Goal: Transaction & Acquisition: Purchase product/service

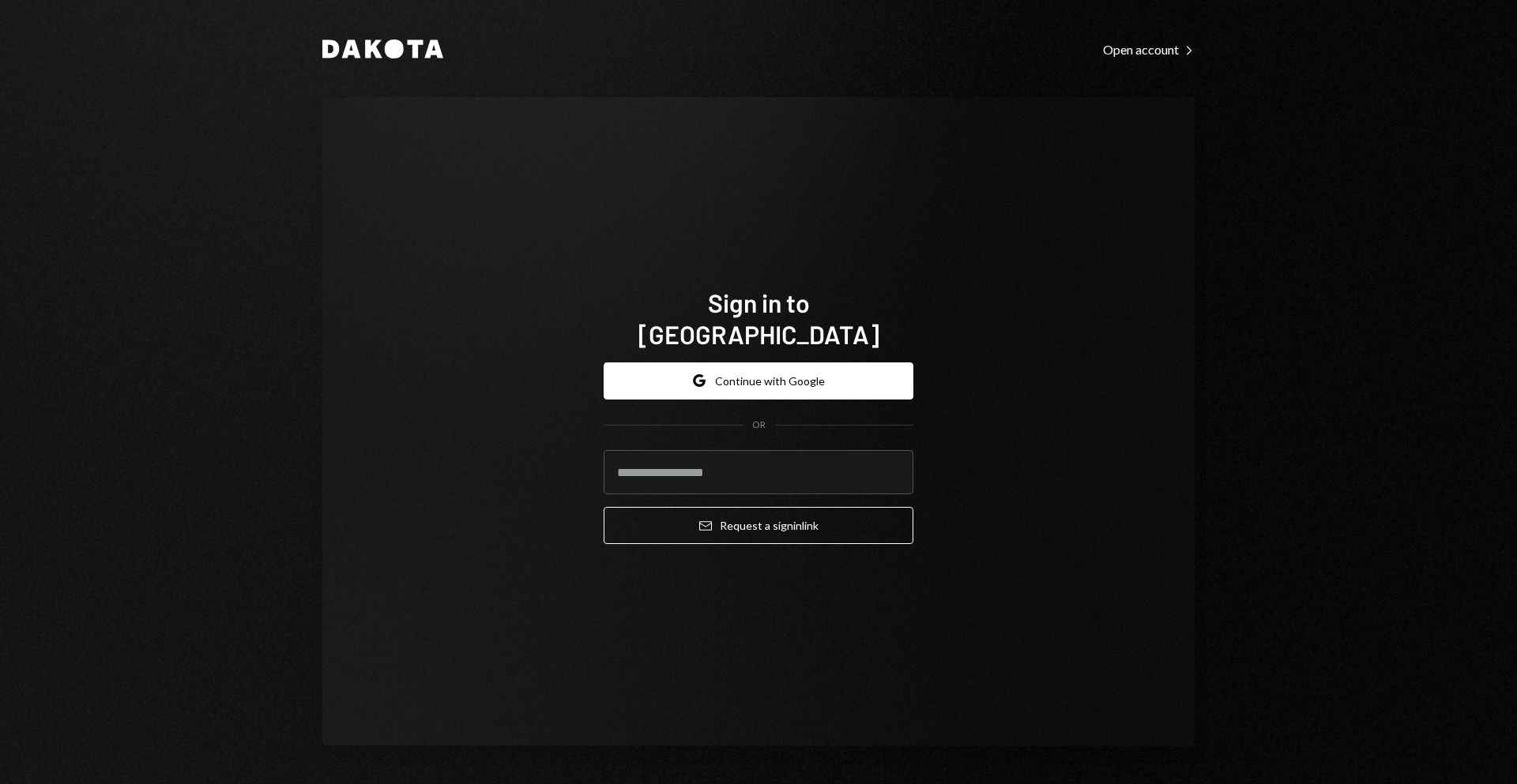
drag, startPoint x: 1305, startPoint y: 264, endPoint x: 1248, endPoint y: 9, distance: 261.3
click at [1301, 191] on div "Dakota Open account Right Caret Sign in to Dakota Google Continue with Google O…" at bounding box center [758, 392] width 1517 height 784
click at [794, 362] on button "Google Continue with Google" at bounding box center [758, 380] width 309 height 38
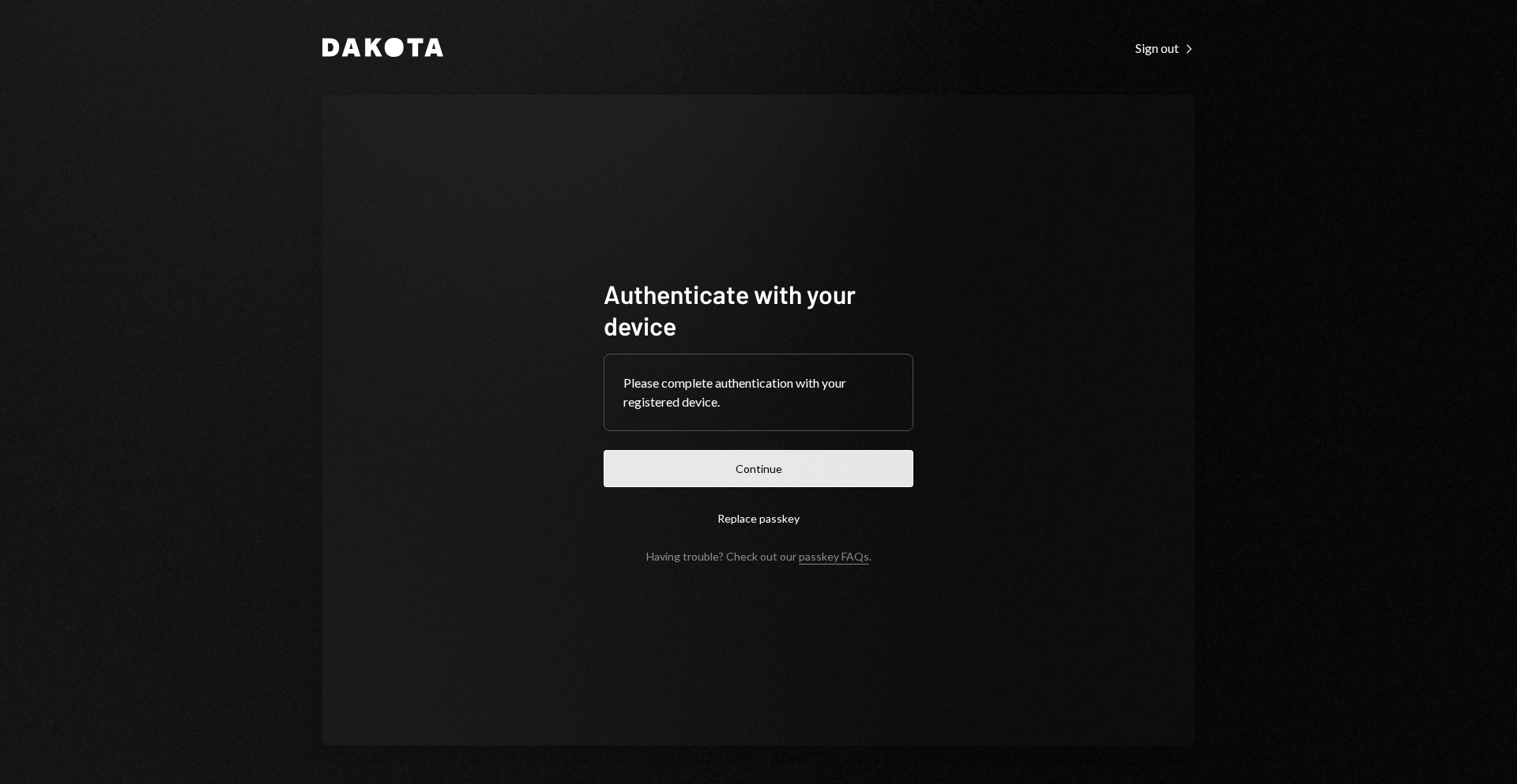
click at [740, 451] on button "Continue" at bounding box center [758, 468] width 309 height 38
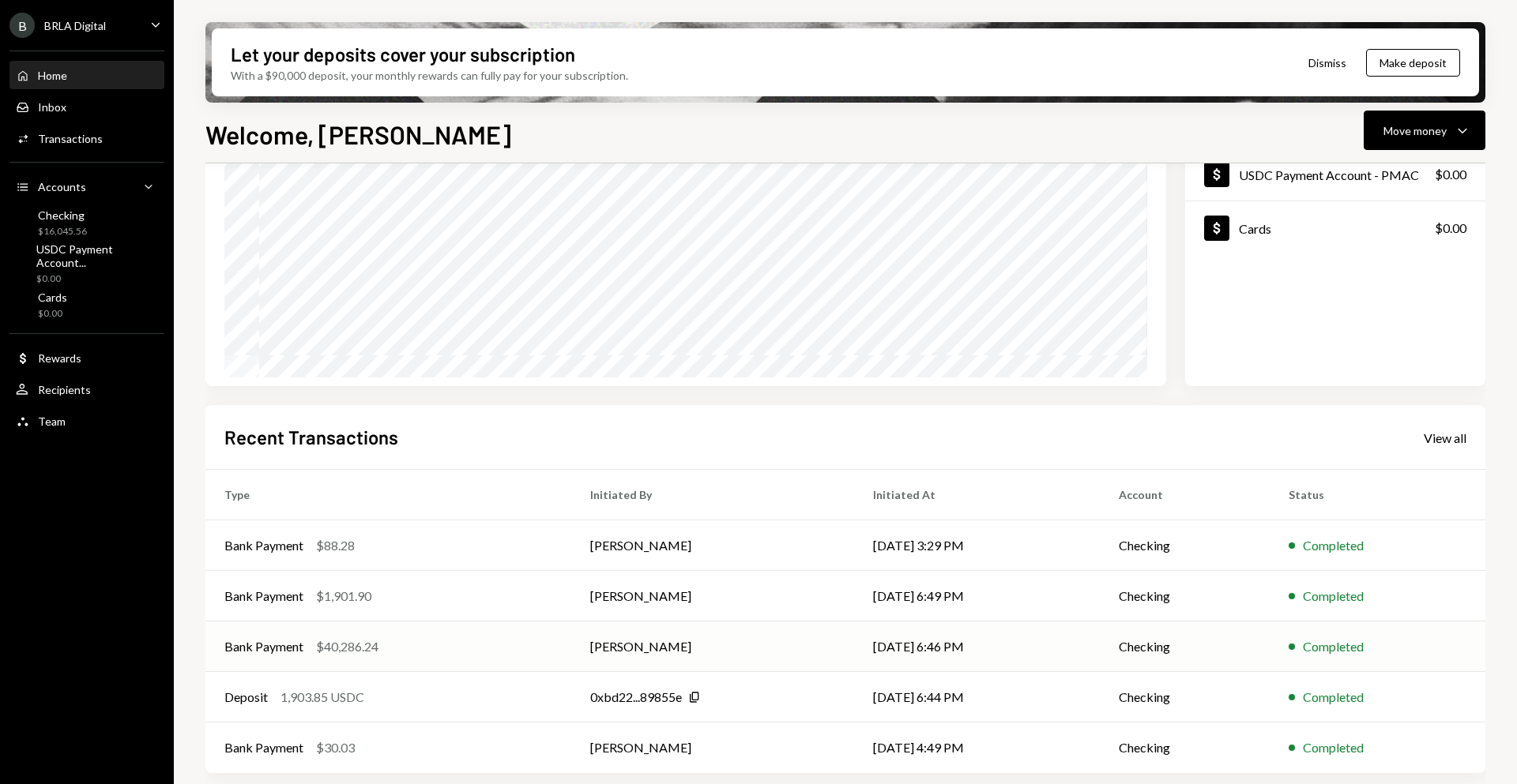
scroll to position [169, 0]
click at [1386, 130] on div "Move money" at bounding box center [1415, 130] width 64 height 16
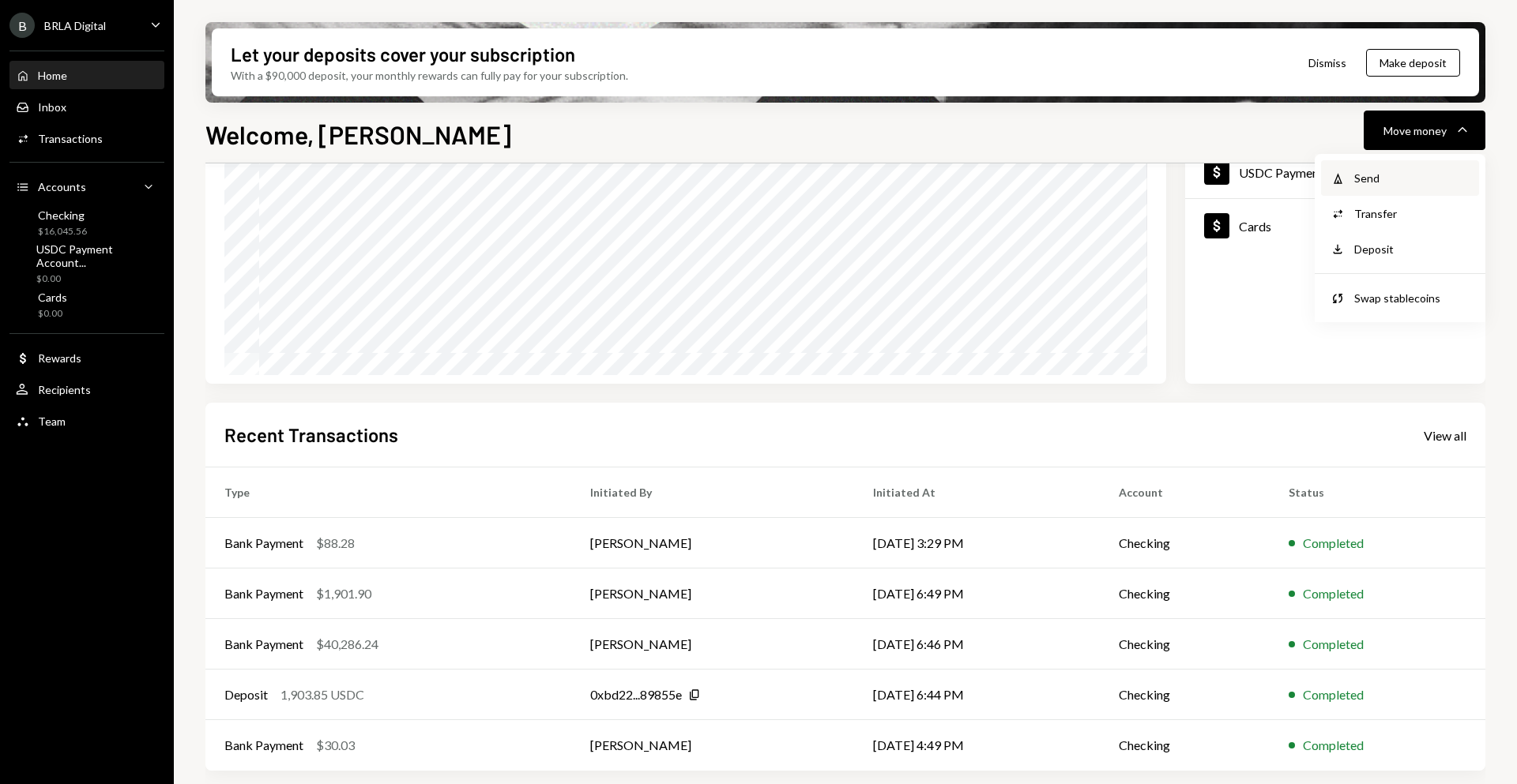
click at [1369, 185] on div "Send" at bounding box center [1412, 177] width 116 height 16
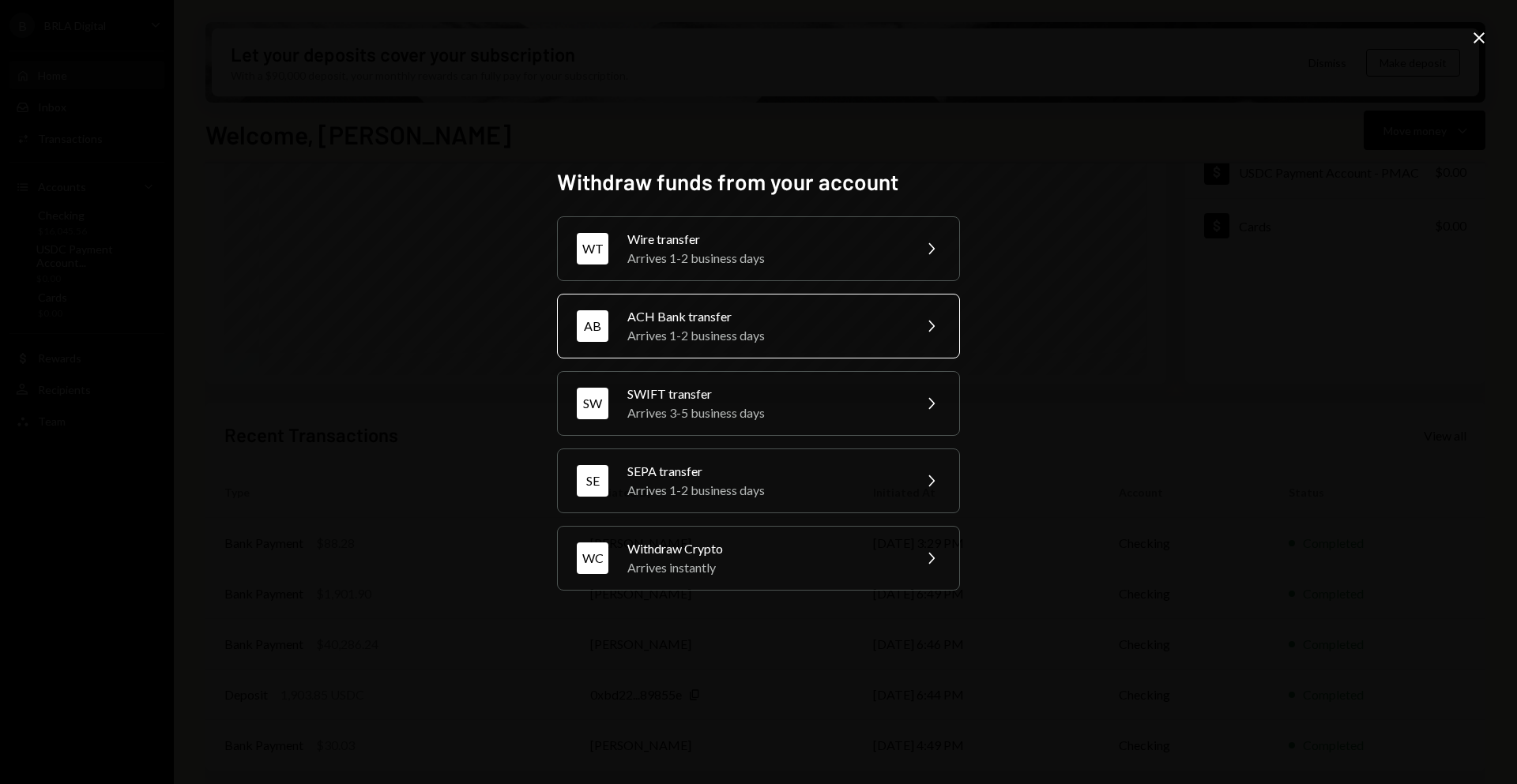
click at [764, 336] on div "Arrives 1-2 business days" at bounding box center [764, 336] width 275 height 19
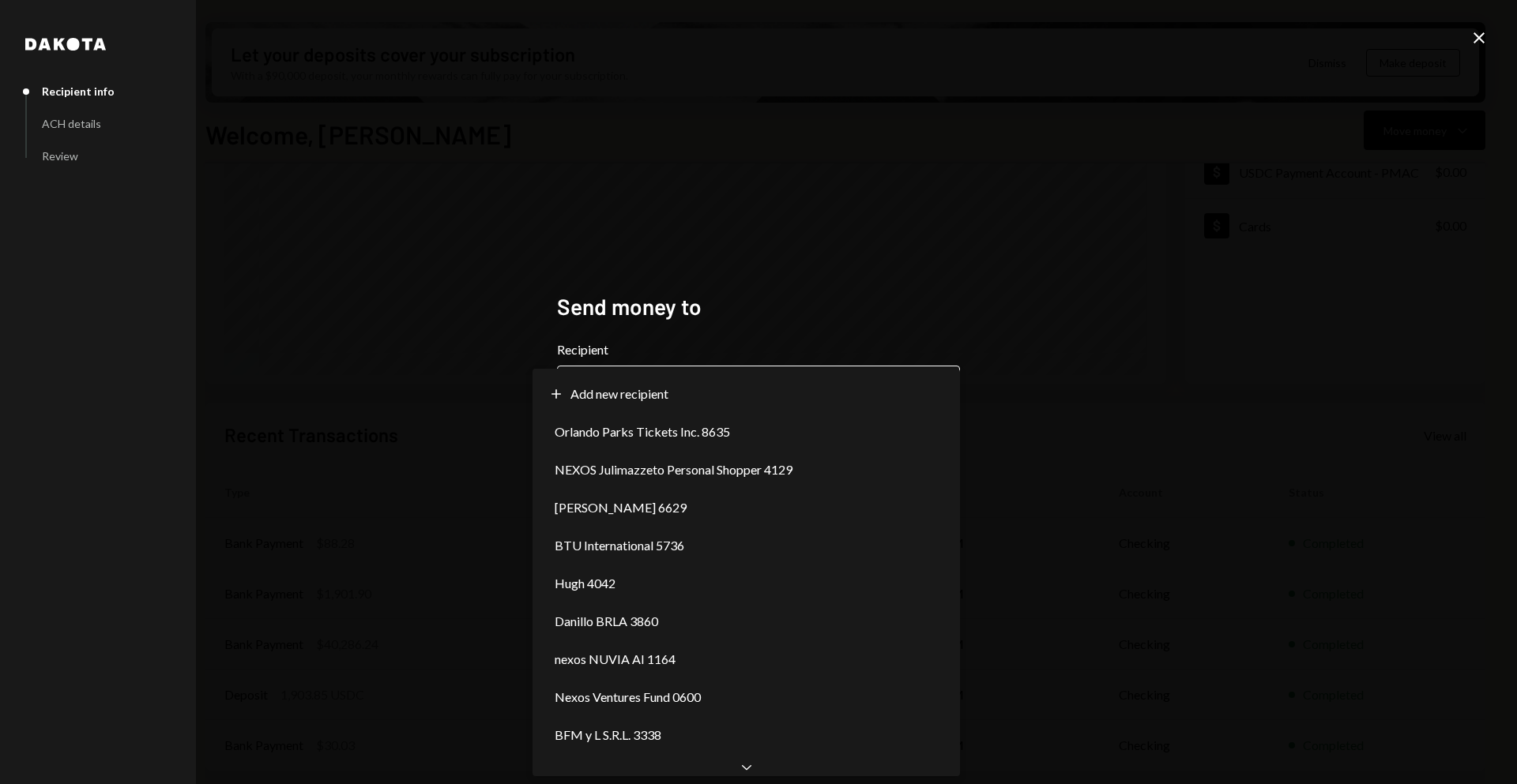
click at [753, 388] on body "B BRLA Digital Caret Down Home Home Inbox Inbox Activities Transactions Account…" at bounding box center [758, 392] width 1517 height 784
select select "**********"
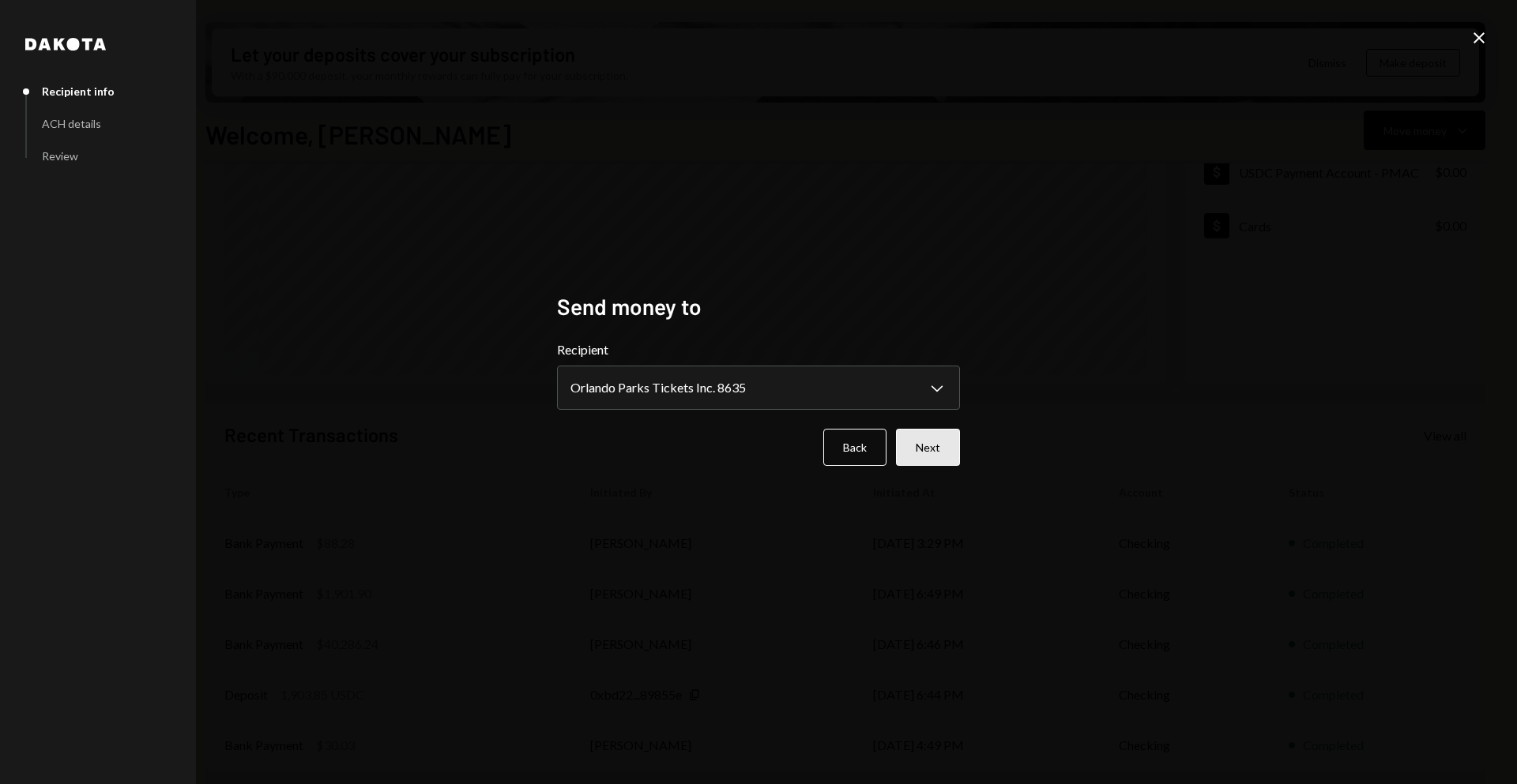
click at [928, 461] on button "Next" at bounding box center [928, 447] width 64 height 38
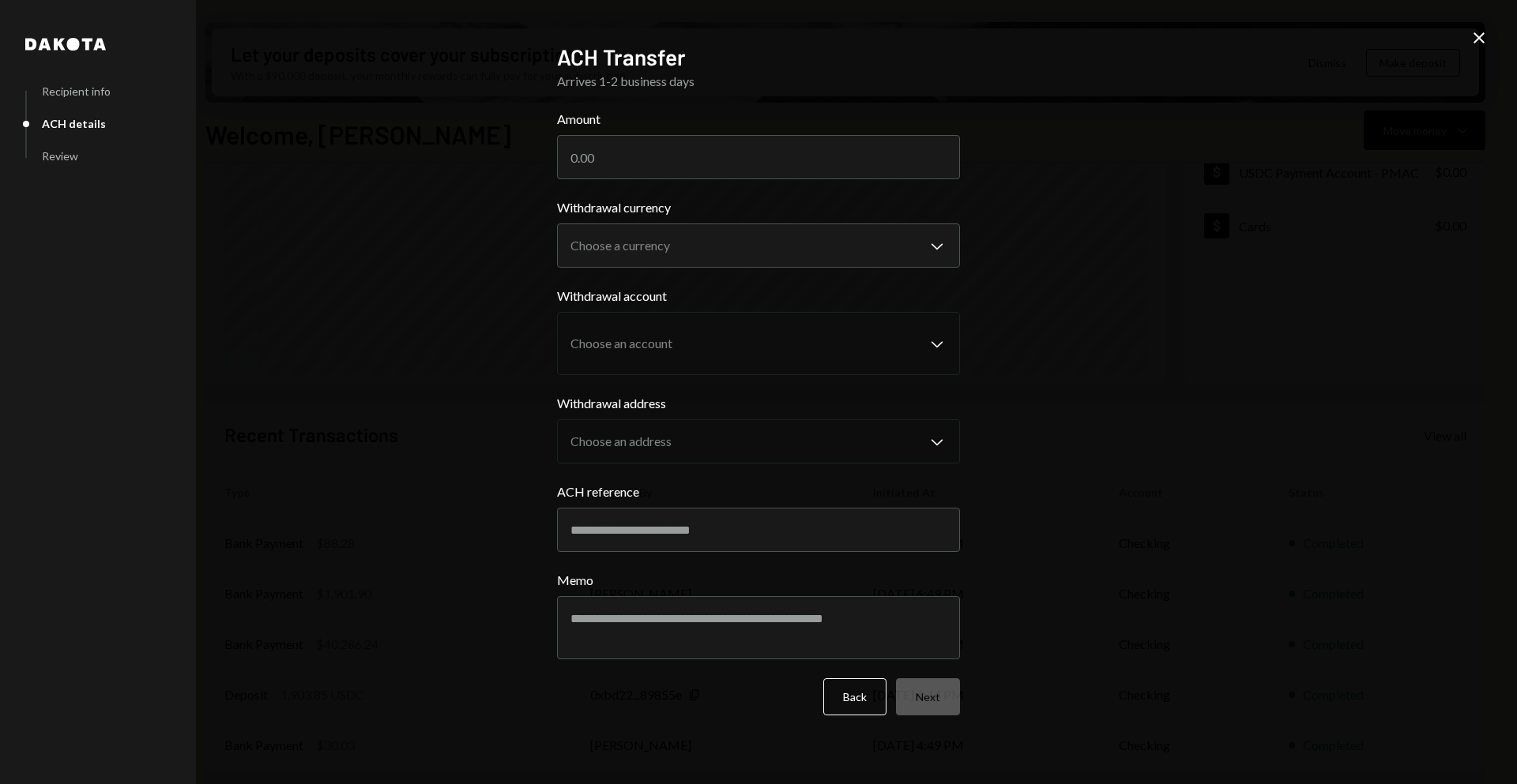
click at [1070, 278] on div "**********" at bounding box center [758, 392] width 1517 height 784
click at [859, 693] on button "Back" at bounding box center [855, 696] width 64 height 38
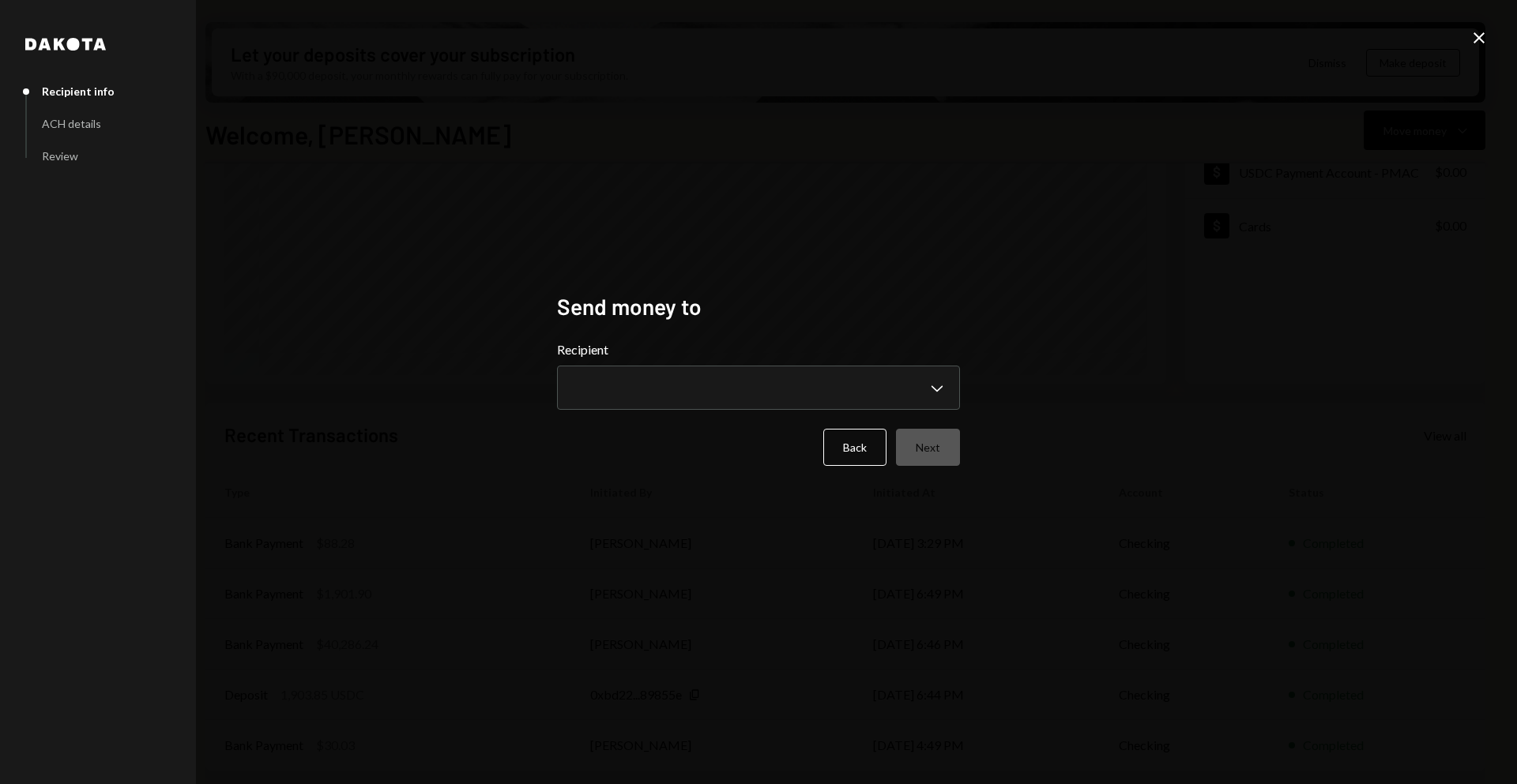
click at [851, 701] on div "**********" at bounding box center [758, 392] width 1517 height 784
click at [858, 455] on button "Back" at bounding box center [855, 447] width 64 height 38
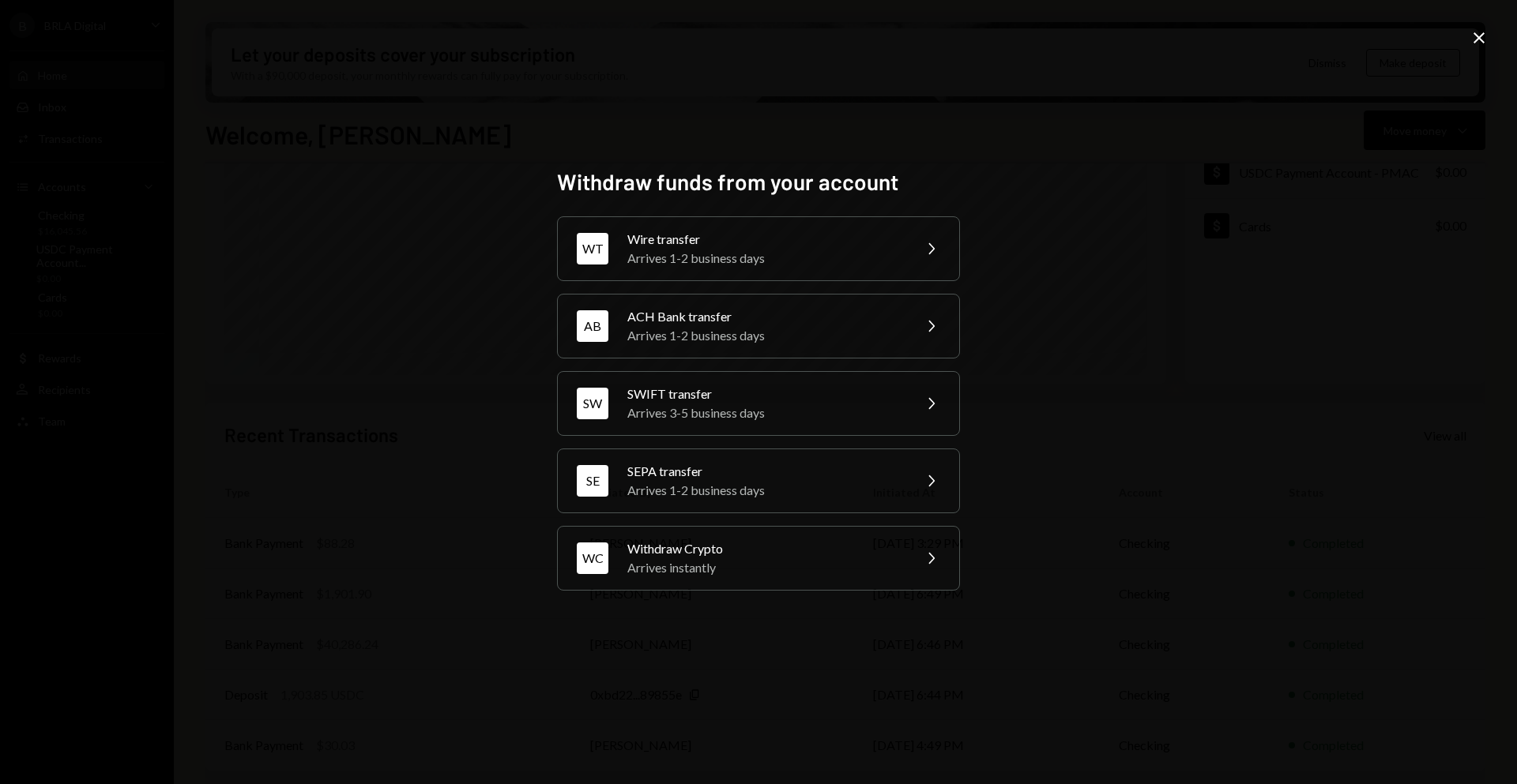
drag, startPoint x: 463, startPoint y: 670, endPoint x: 297, endPoint y: 450, distance: 275.6
click at [455, 651] on div "Withdraw funds from your account WT Wire transfer Arrives 1-2 business days Che…" at bounding box center [758, 392] width 1517 height 784
click at [472, 484] on div "Withdraw funds from your account WT Wire transfer Arrives 1-2 business days Che…" at bounding box center [758, 392] width 1517 height 784
click at [1477, 29] on icon "Close" at bounding box center [1478, 39] width 19 height 19
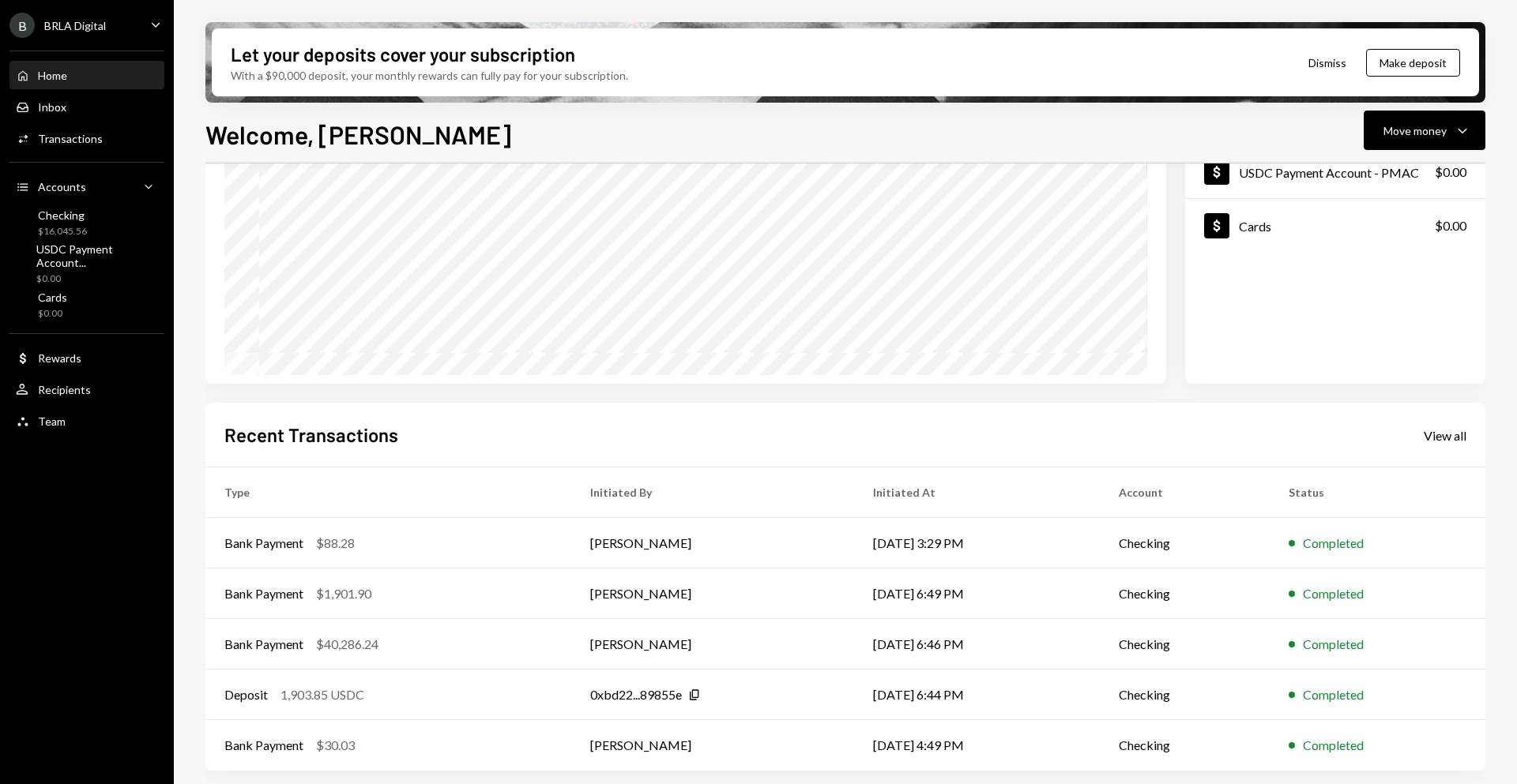
scroll to position [0, 0]
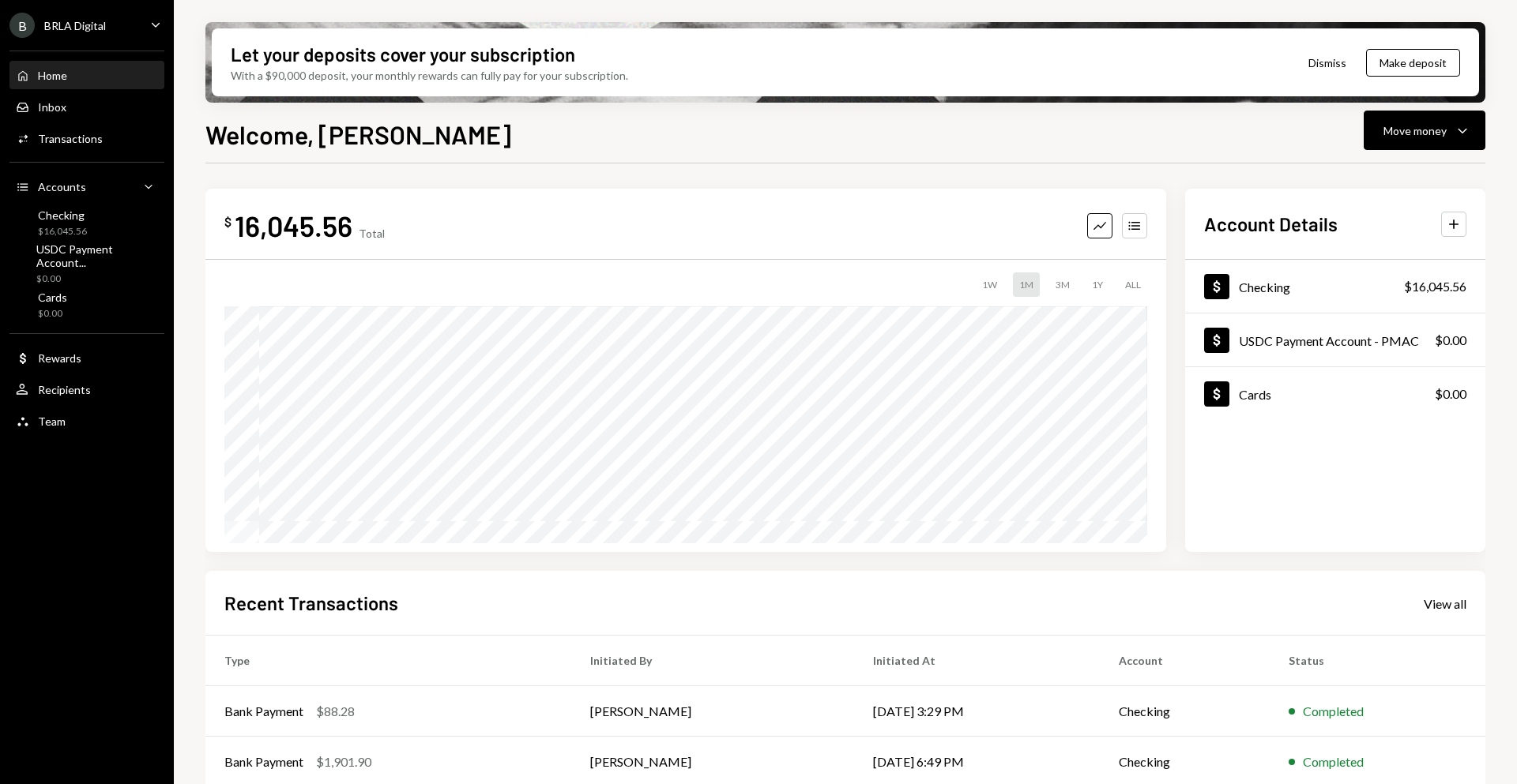
click at [115, 77] on div "Home Home" at bounding box center [87, 75] width 143 height 14
click at [103, 104] on div "Inbox Inbox" at bounding box center [87, 107] width 143 height 14
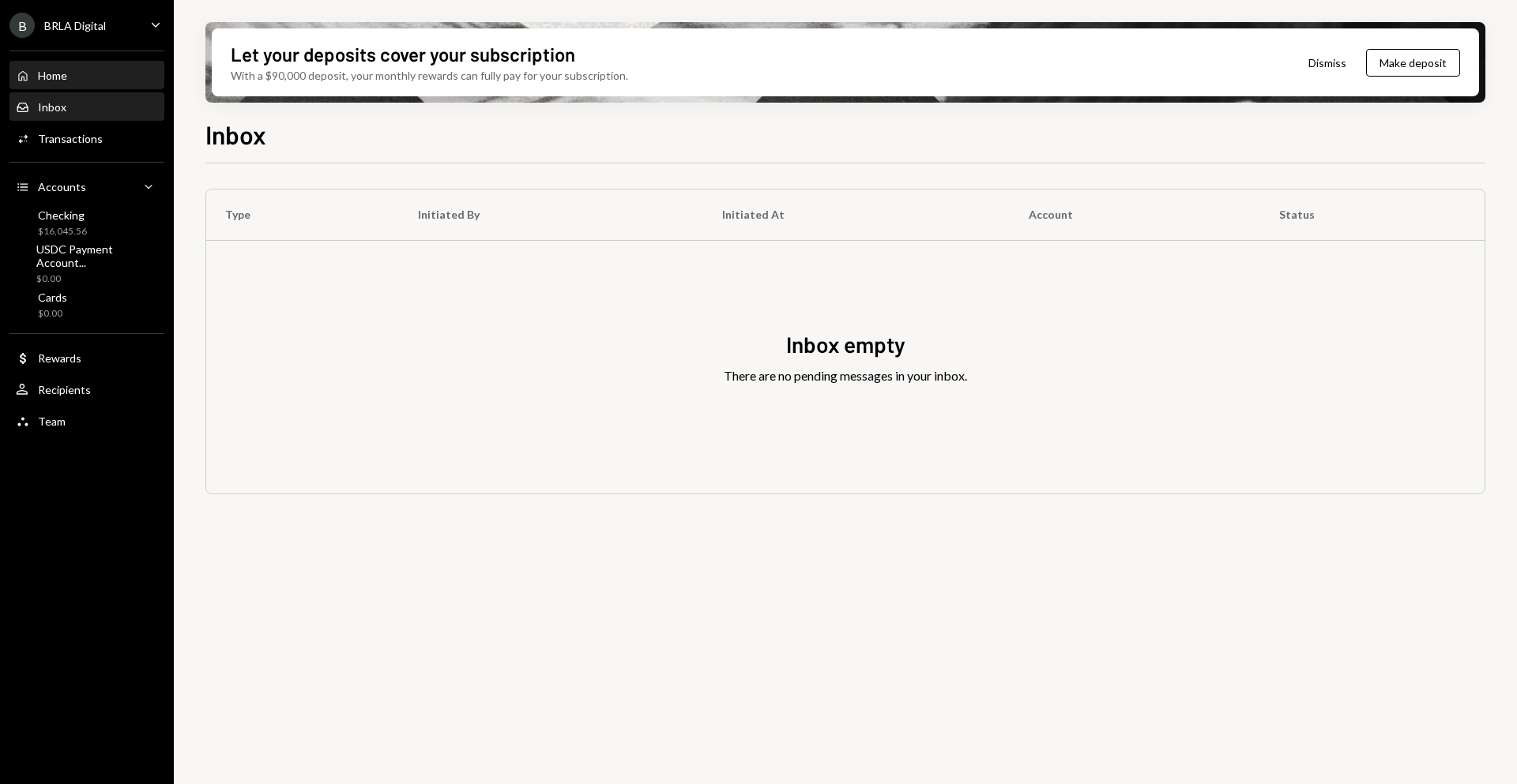
click at [97, 82] on div "Home Home" at bounding box center [87, 75] width 143 height 14
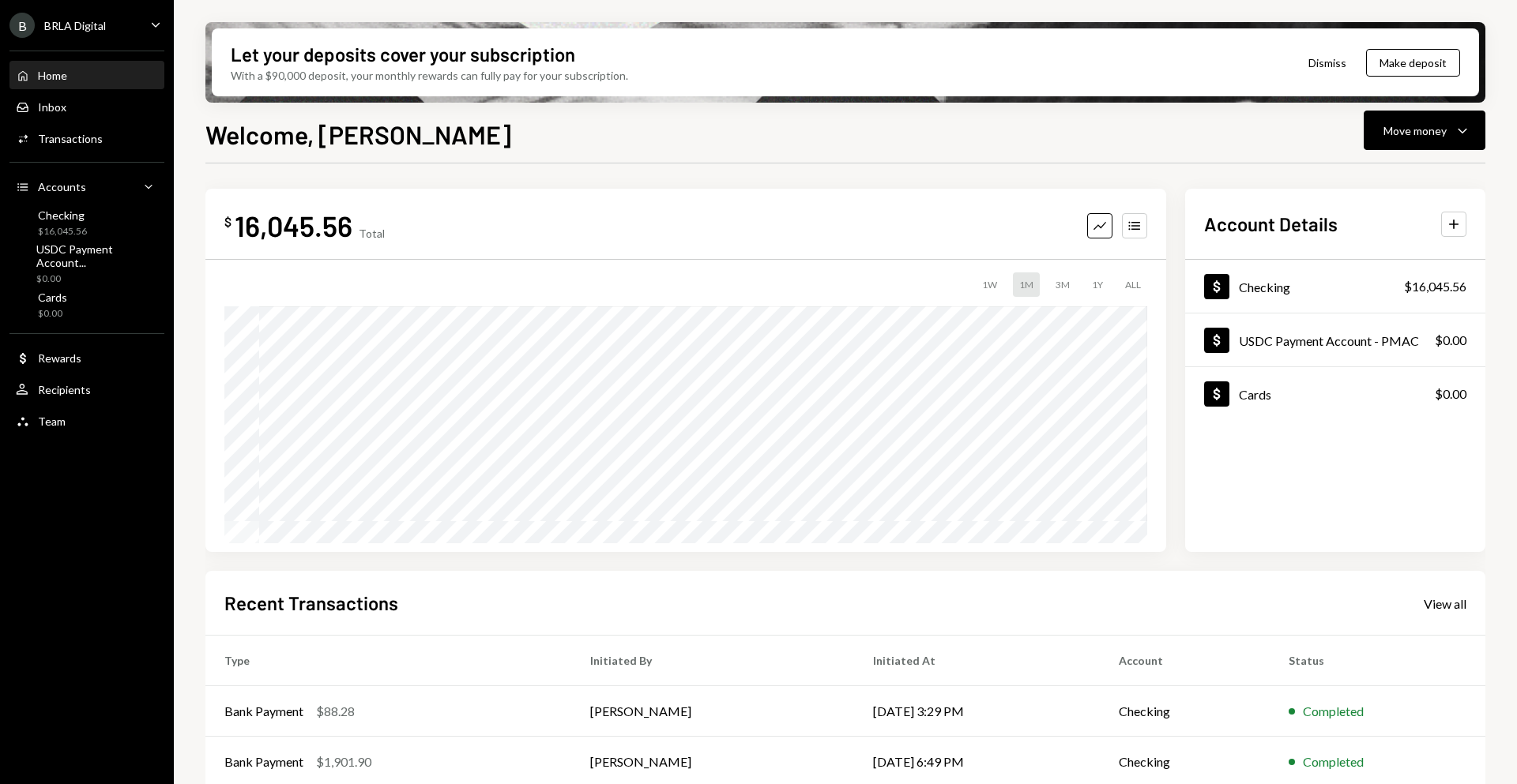
click at [72, 89] on div "Home Home" at bounding box center [87, 76] width 143 height 27
click at [73, 76] on div "Home Home" at bounding box center [87, 75] width 143 height 14
click at [81, 110] on div "Inbox Inbox" at bounding box center [87, 107] width 143 height 14
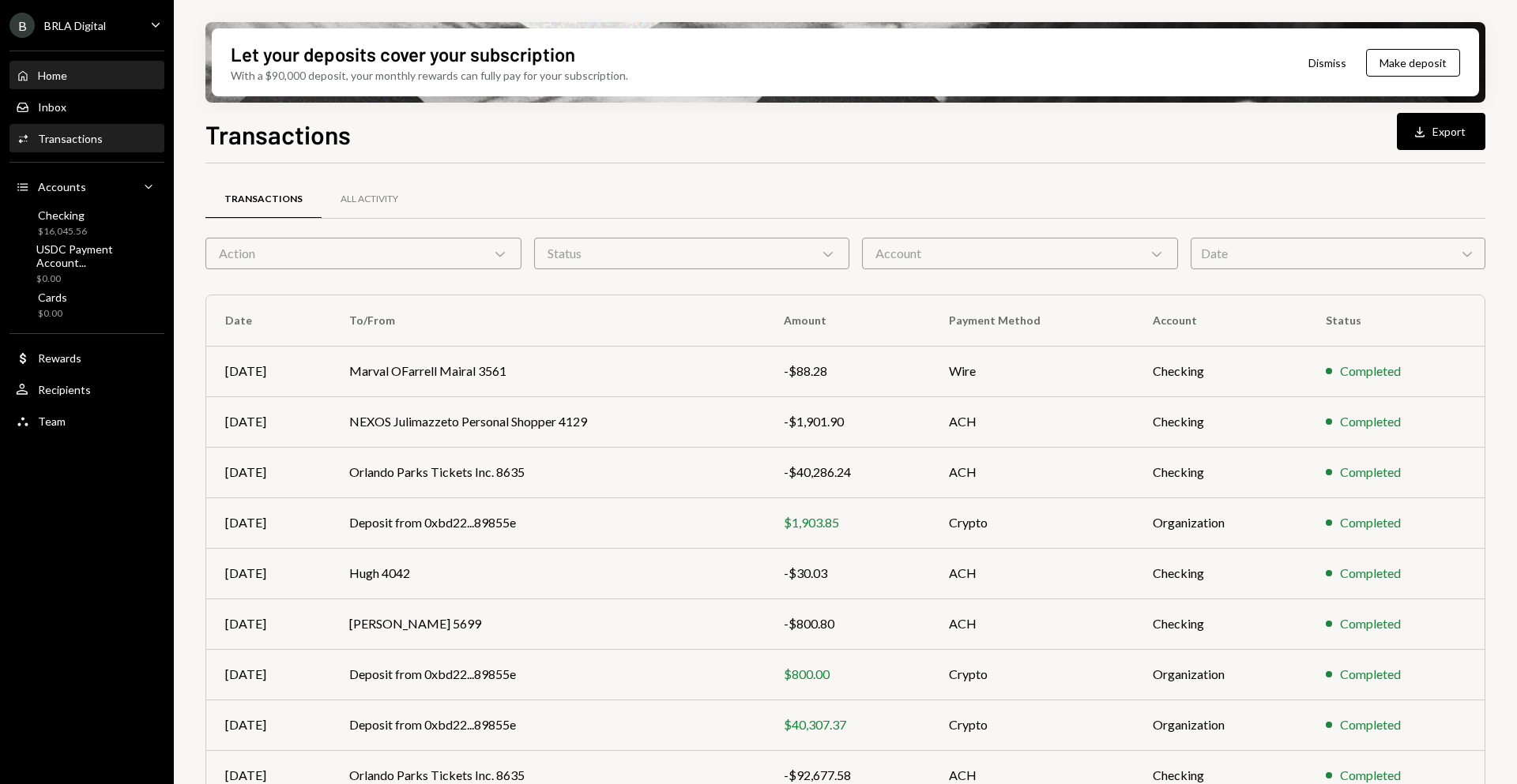
click at [99, 81] on div "Home Home" at bounding box center [87, 75] width 143 height 14
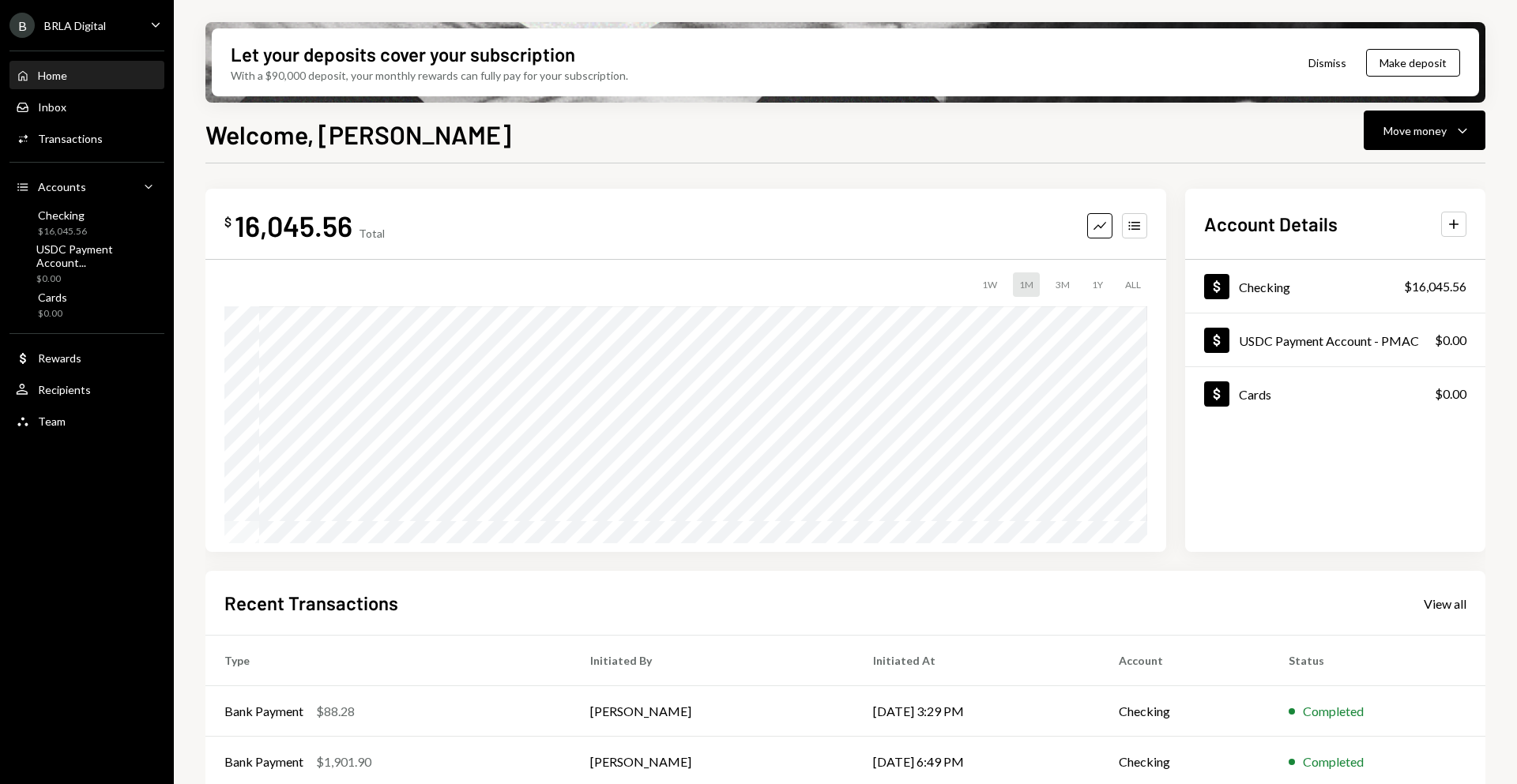
click at [80, 152] on div "Home Home Inbox Inbox Activities Transactions Accounts Accounts Caret Down Chec…" at bounding box center [87, 240] width 173 height 398
click at [90, 145] on div "Activities Transactions" at bounding box center [59, 139] width 87 height 14
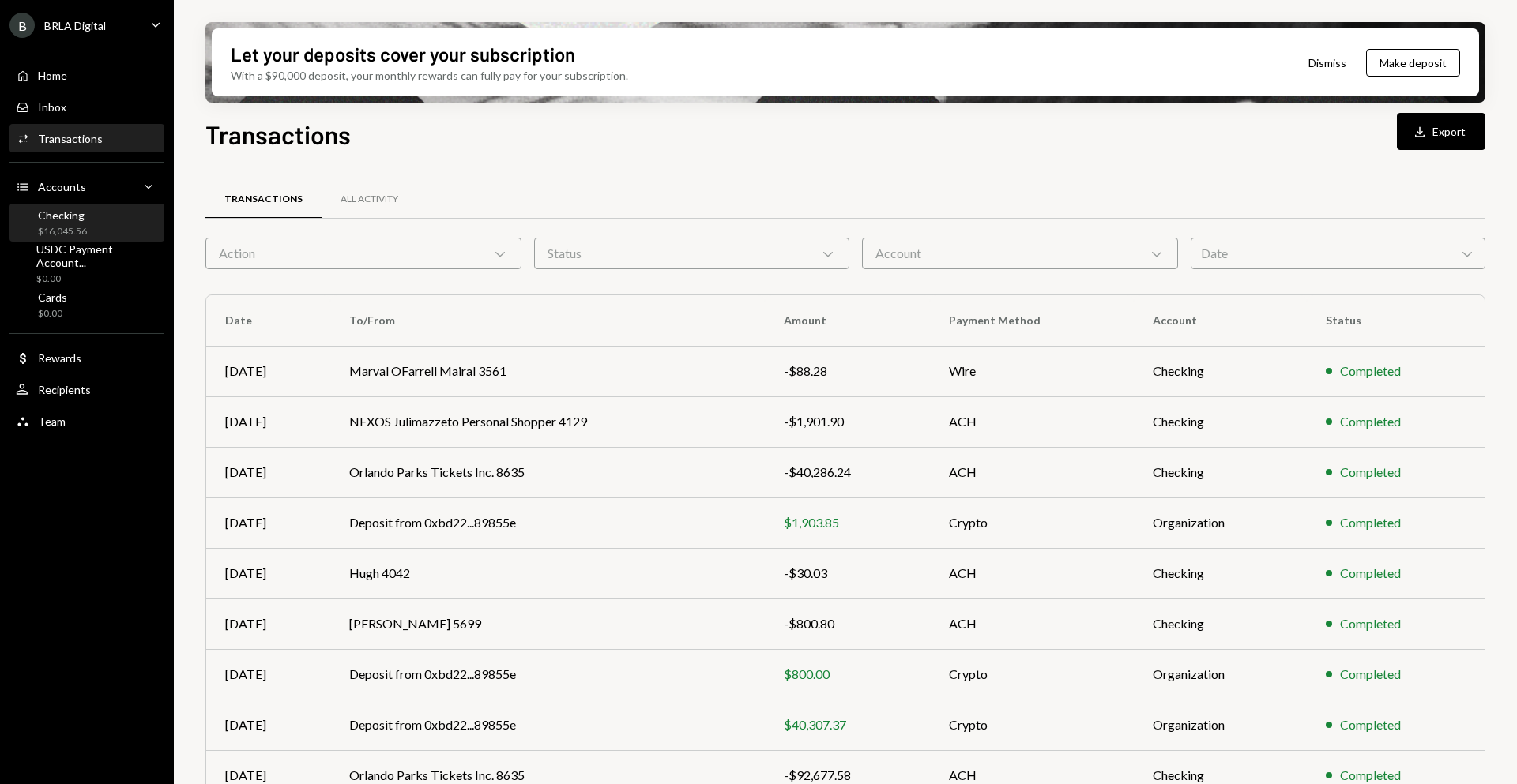
click at [106, 231] on div "Checking $16,045.56" at bounding box center [87, 223] width 143 height 30
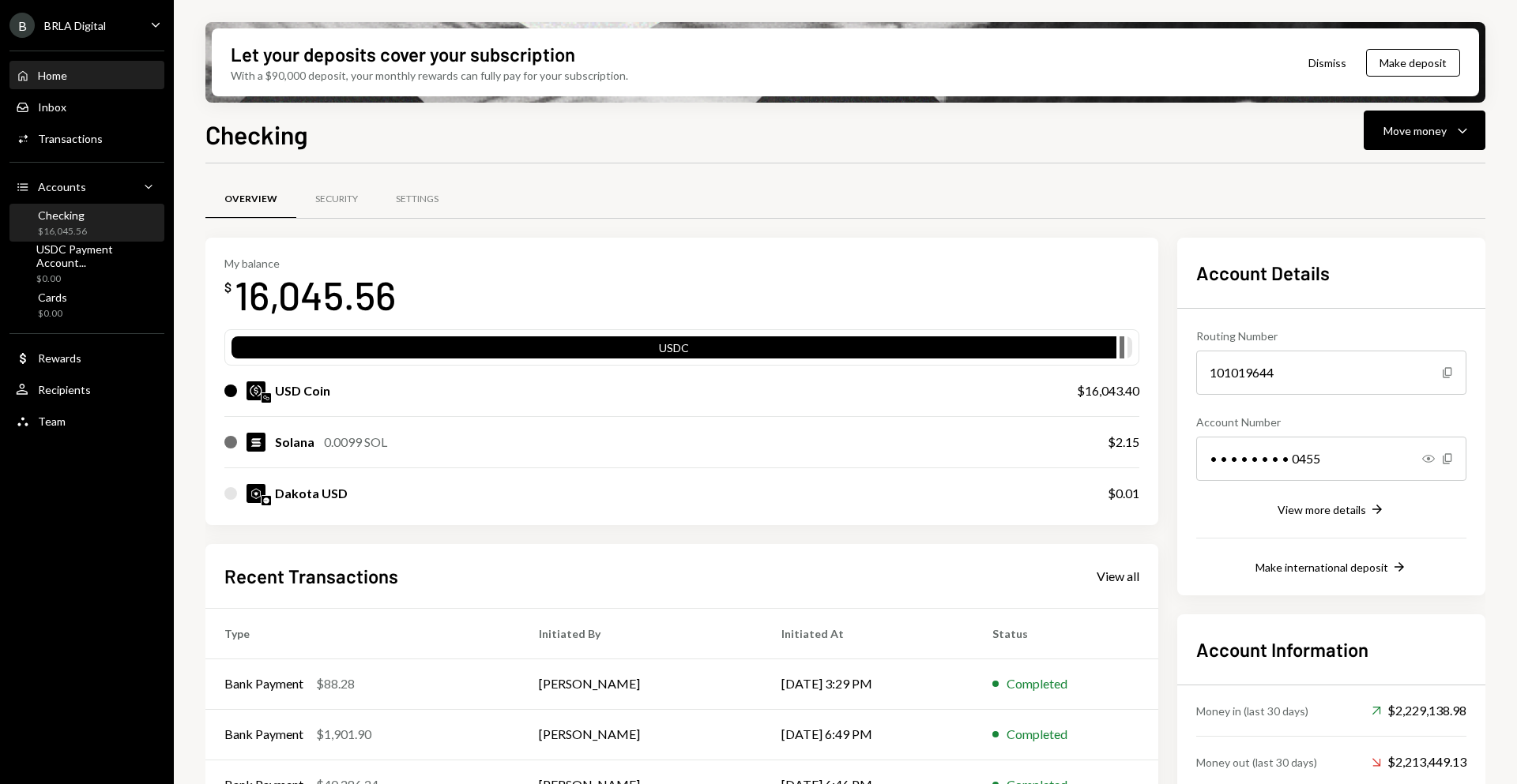
click at [63, 77] on div "Home" at bounding box center [52, 75] width 29 height 13
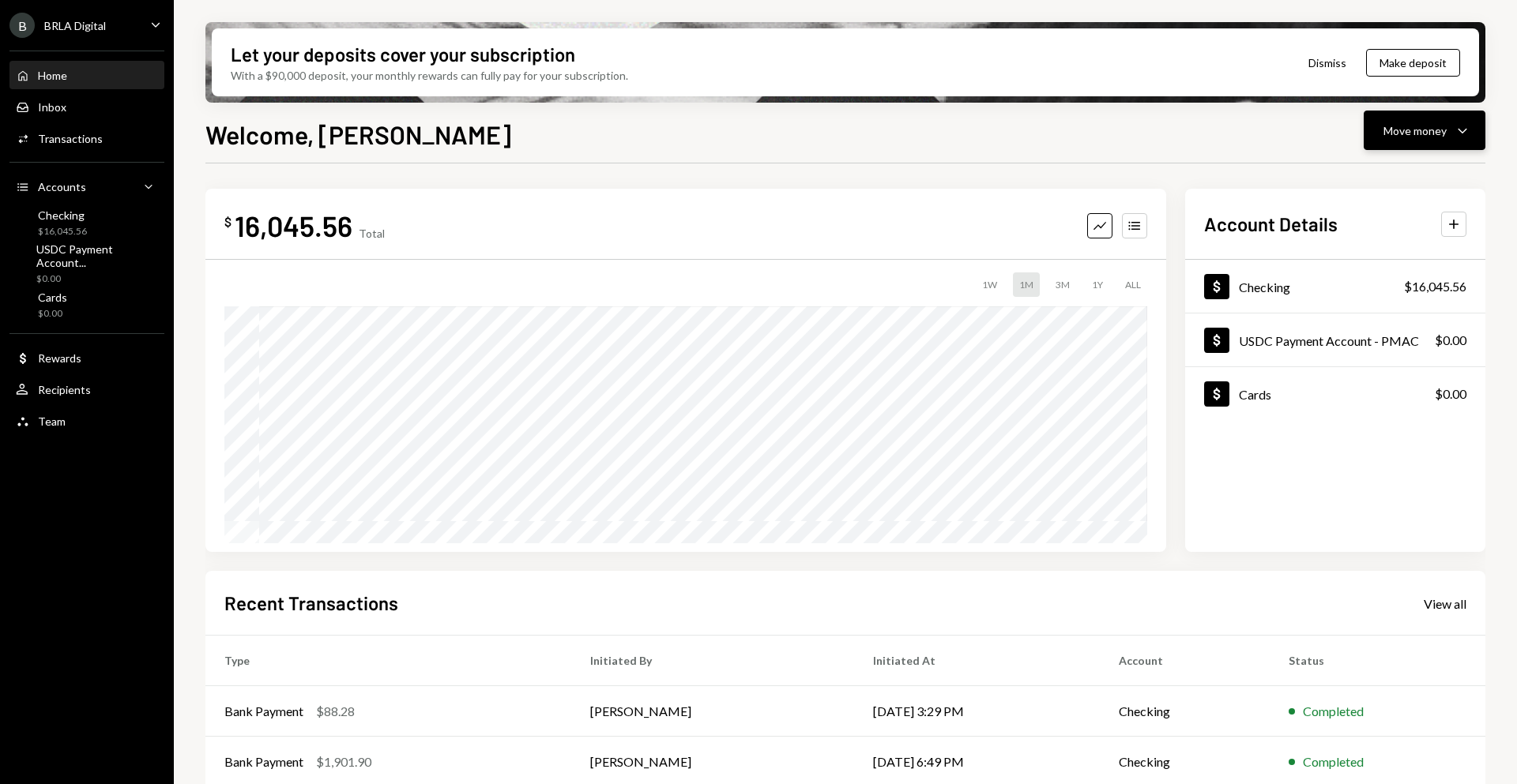
click at [1443, 128] on div "Move money" at bounding box center [1415, 130] width 64 height 16
click at [1412, 249] on div "Deposit" at bounding box center [1412, 248] width 116 height 16
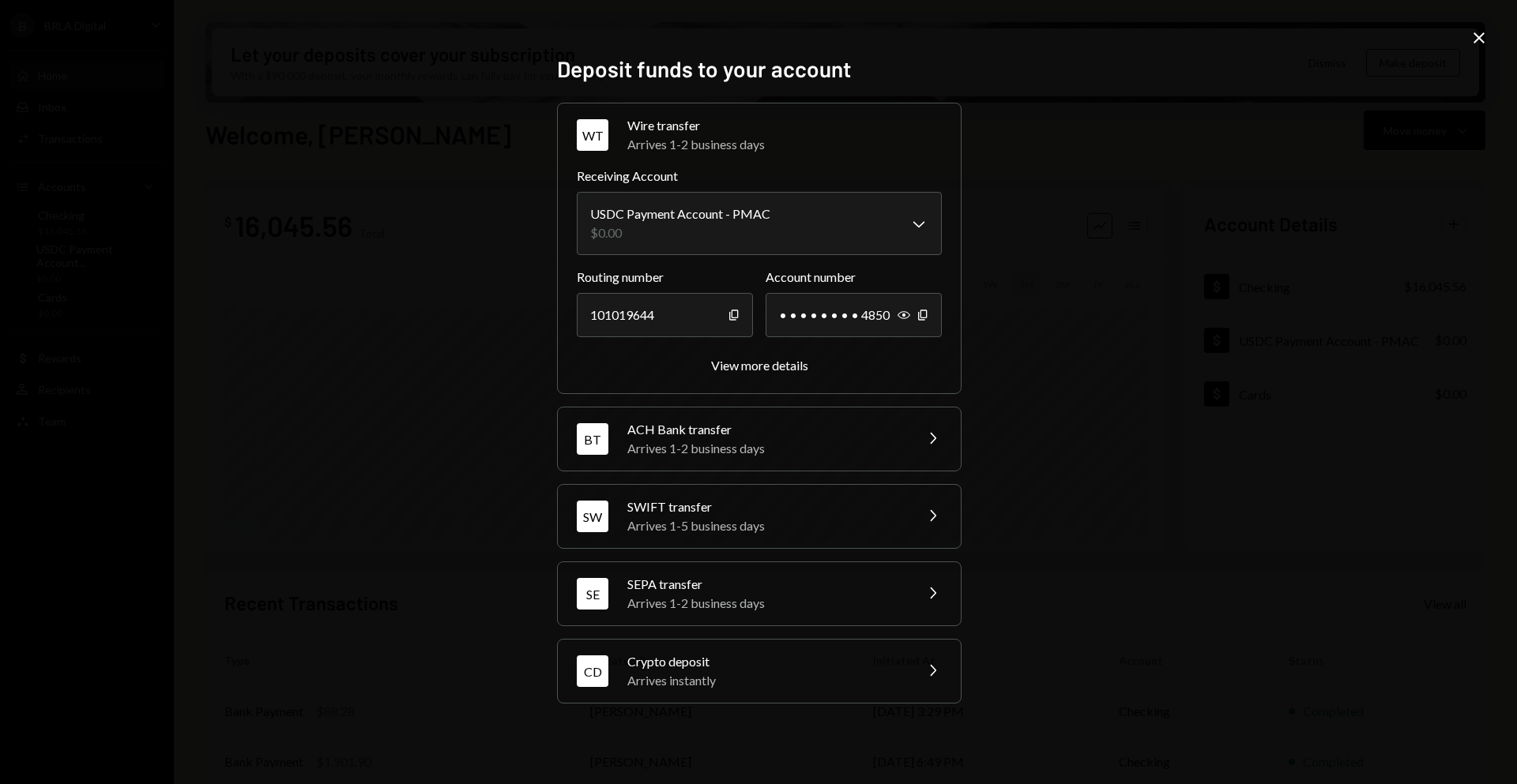
click at [719, 672] on div "Arrives instantly" at bounding box center [765, 681] width 276 height 19
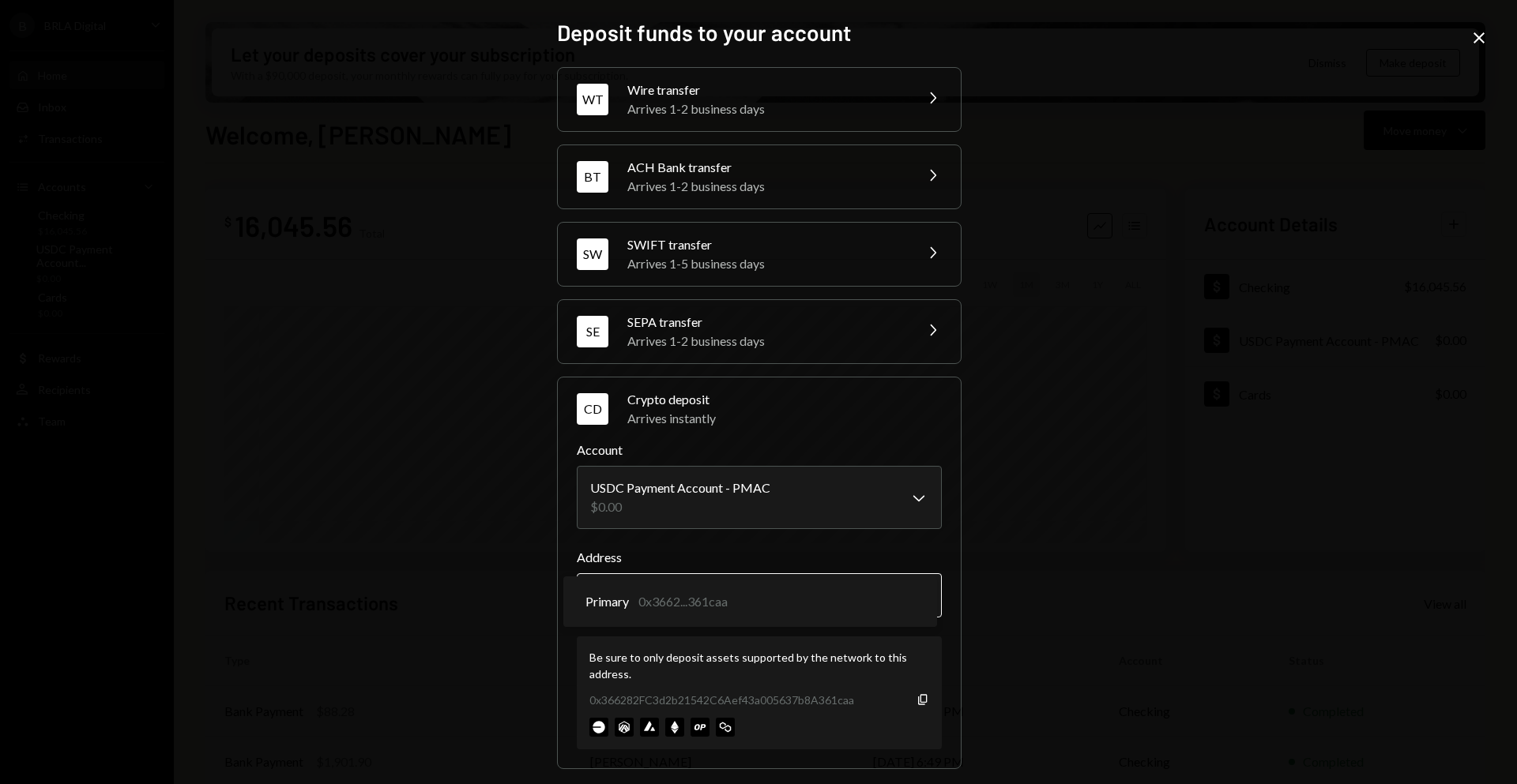
click at [887, 586] on body "B BRLA Digital Caret Down Home Home Inbox Inbox Activities Transactions Account…" at bounding box center [758, 392] width 1517 height 784
click at [832, 529] on body "B BRLA Digital Caret Down Home Home Inbox Inbox Activities Transactions Account…" at bounding box center [758, 392] width 1517 height 784
select select "**********"
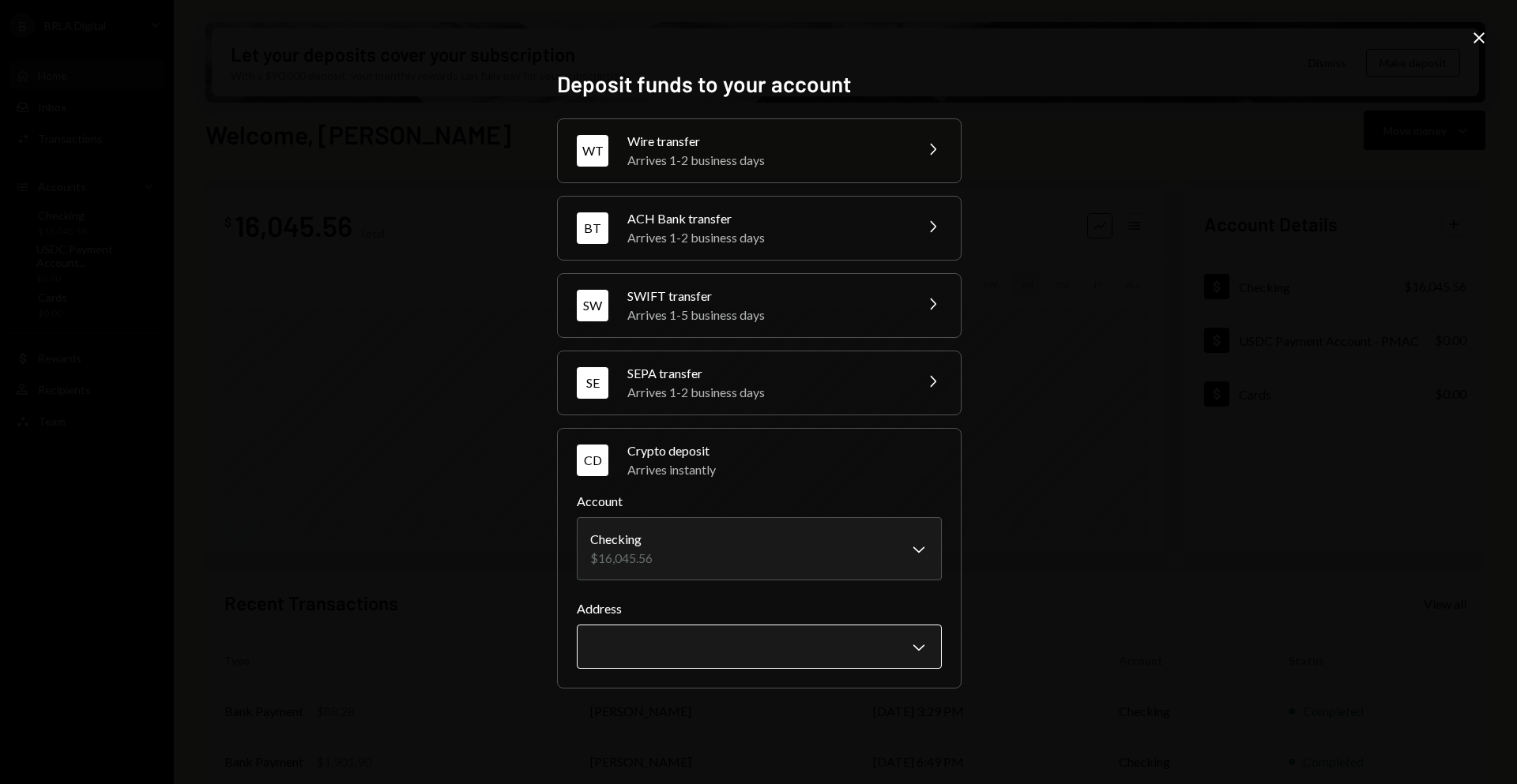
click at [895, 637] on body "B BRLA Digital Caret Down Home Home Inbox Inbox Activities Transactions Account…" at bounding box center [758, 392] width 1517 height 784
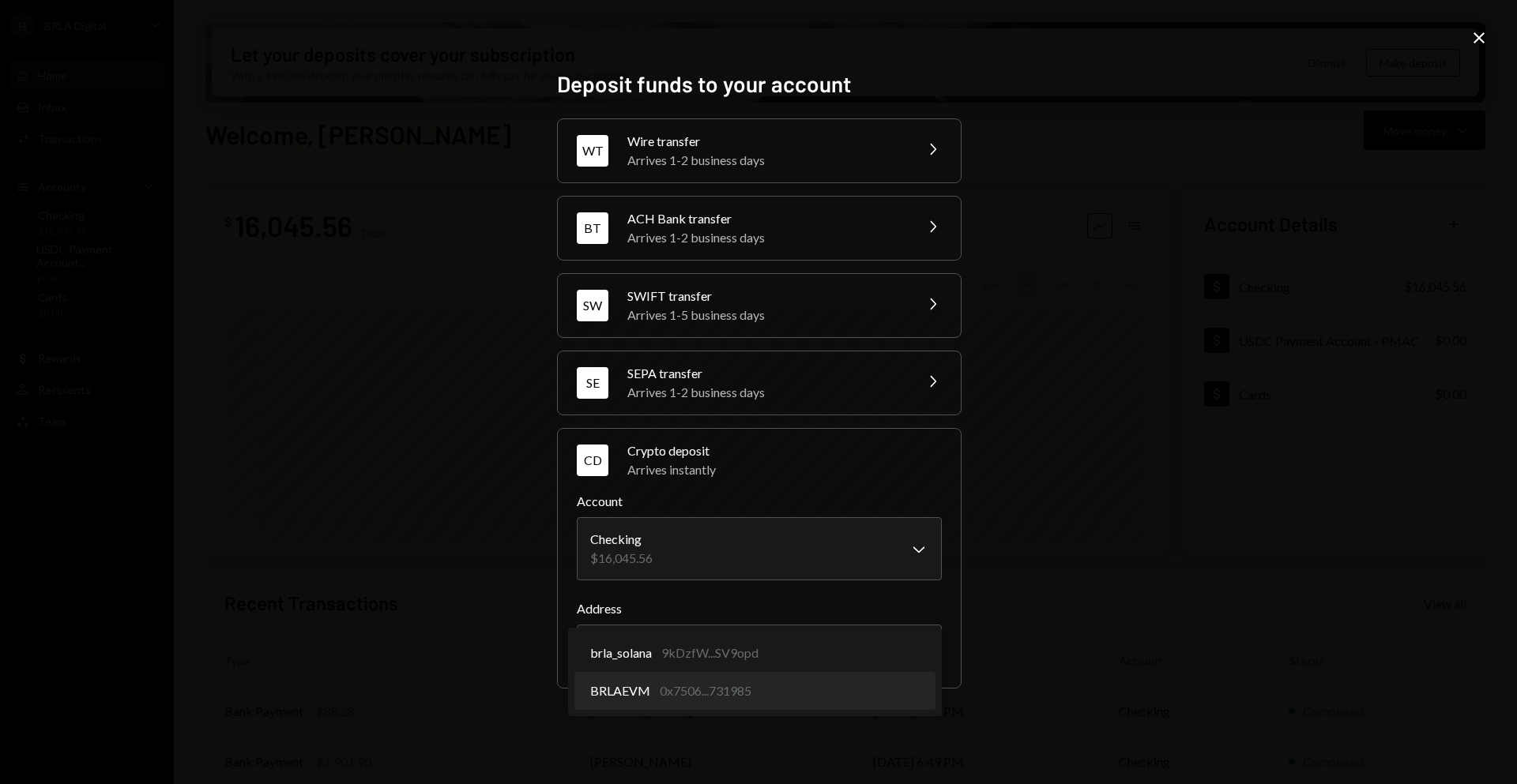
select select "**********"
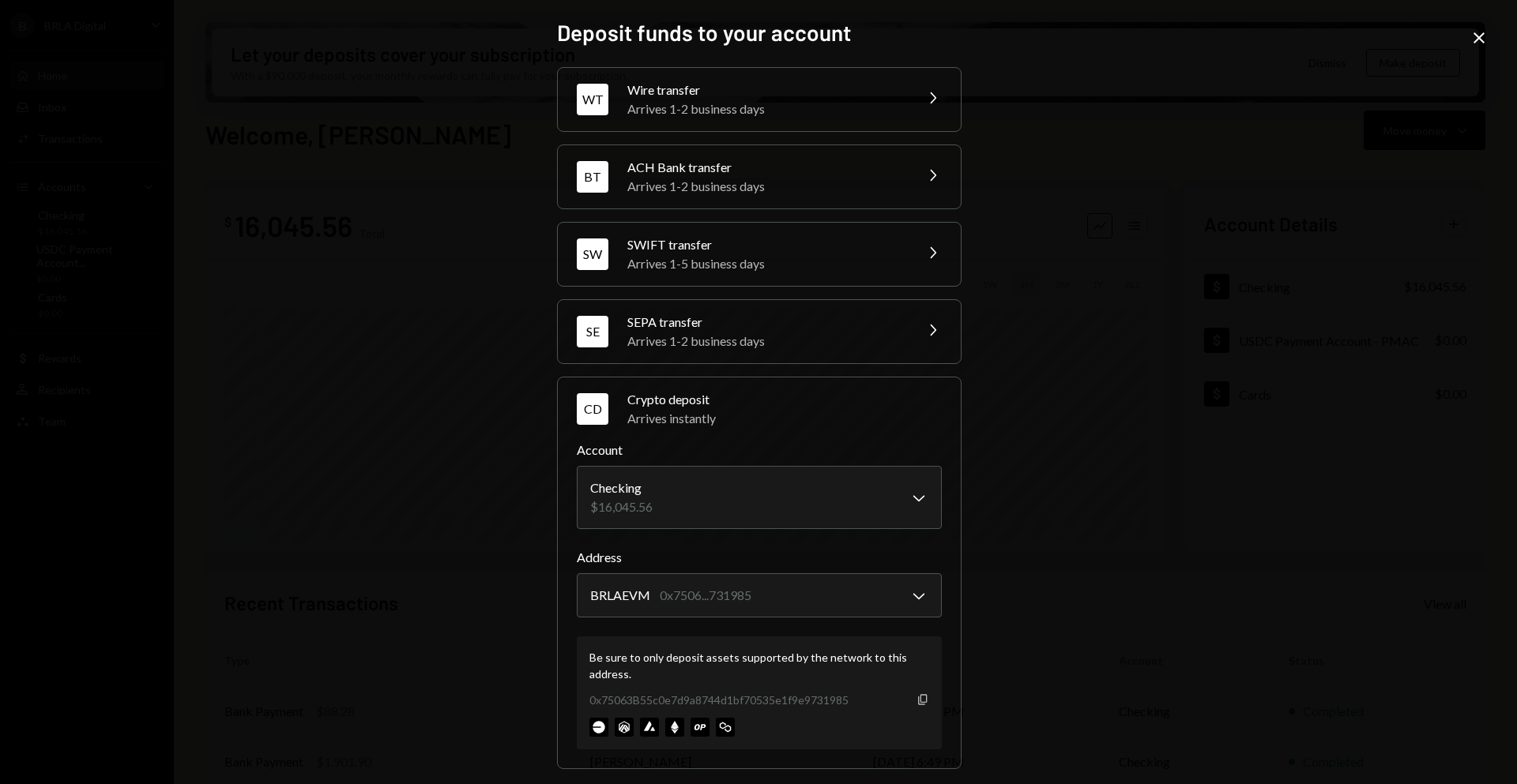
click at [918, 695] on icon "button" at bounding box center [922, 699] width 9 height 11
click at [1215, 403] on div "**********" at bounding box center [758, 392] width 1517 height 784
click at [1478, 42] on icon "Close" at bounding box center [1478, 39] width 19 height 19
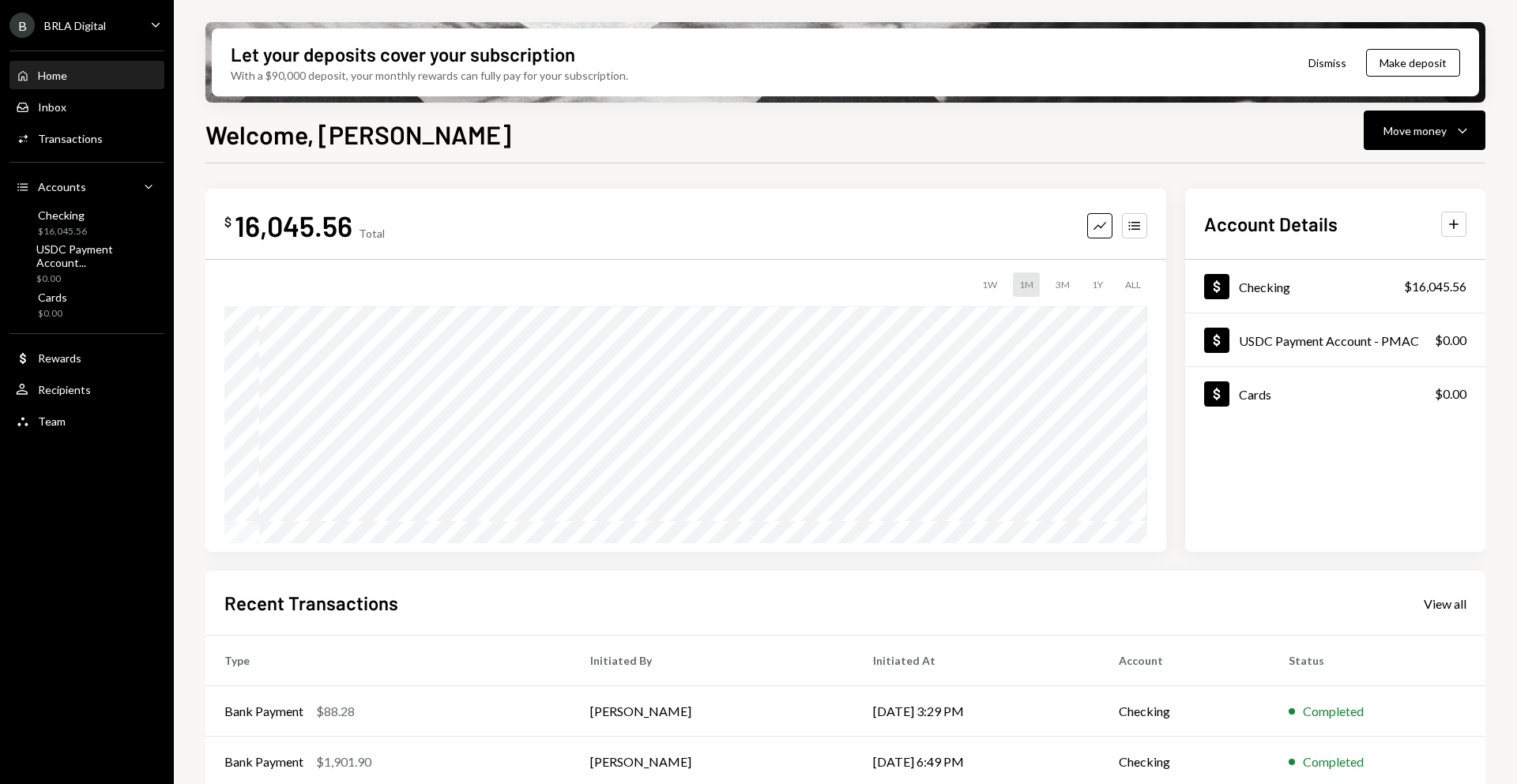
click at [55, 69] on div "Home" at bounding box center [52, 75] width 29 height 13
click at [1426, 134] on div "Move money" at bounding box center [1415, 130] width 64 height 16
click at [1409, 176] on div "Send" at bounding box center [1412, 177] width 116 height 16
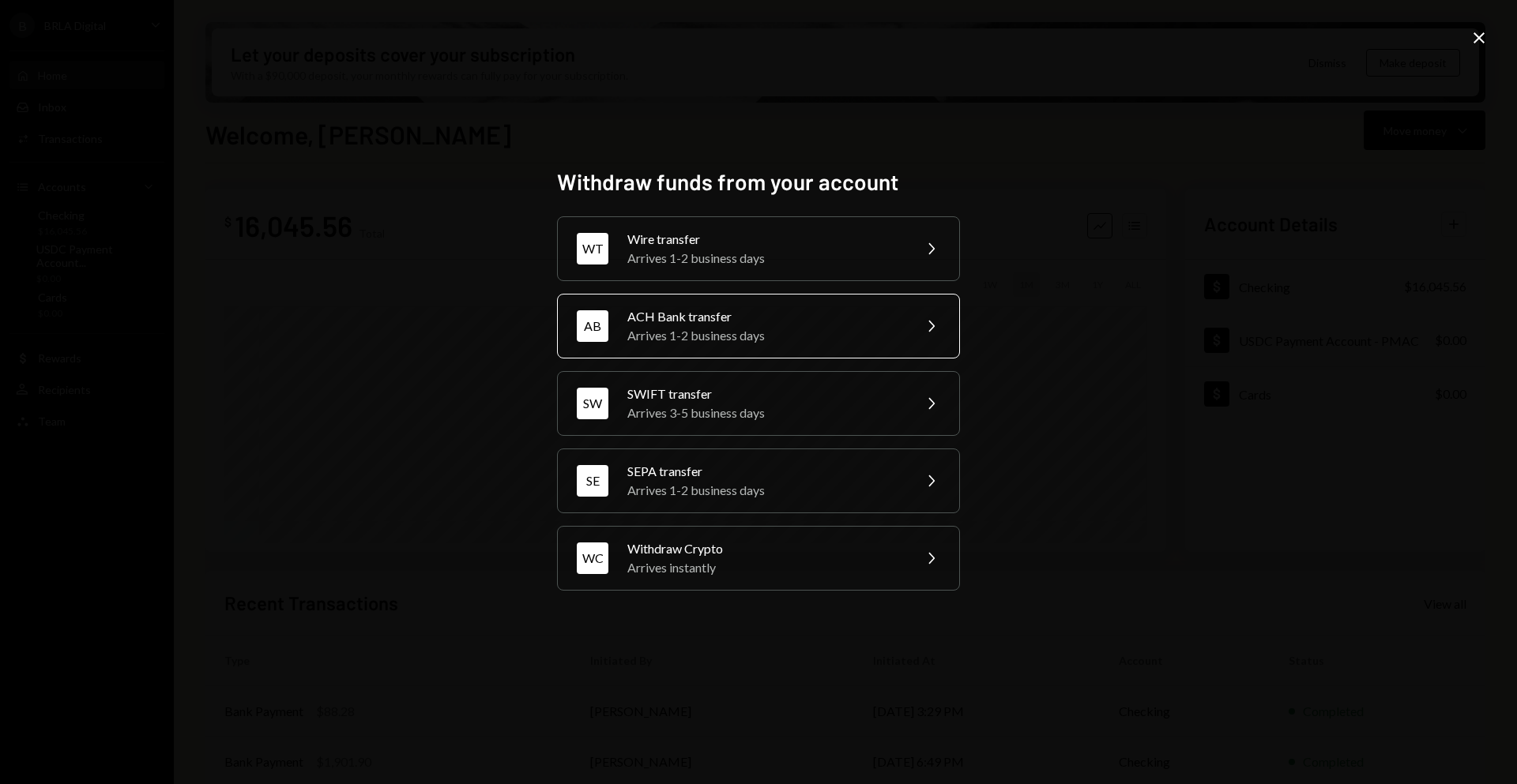
click at [791, 317] on div "ACH Bank transfer" at bounding box center [764, 317] width 275 height 19
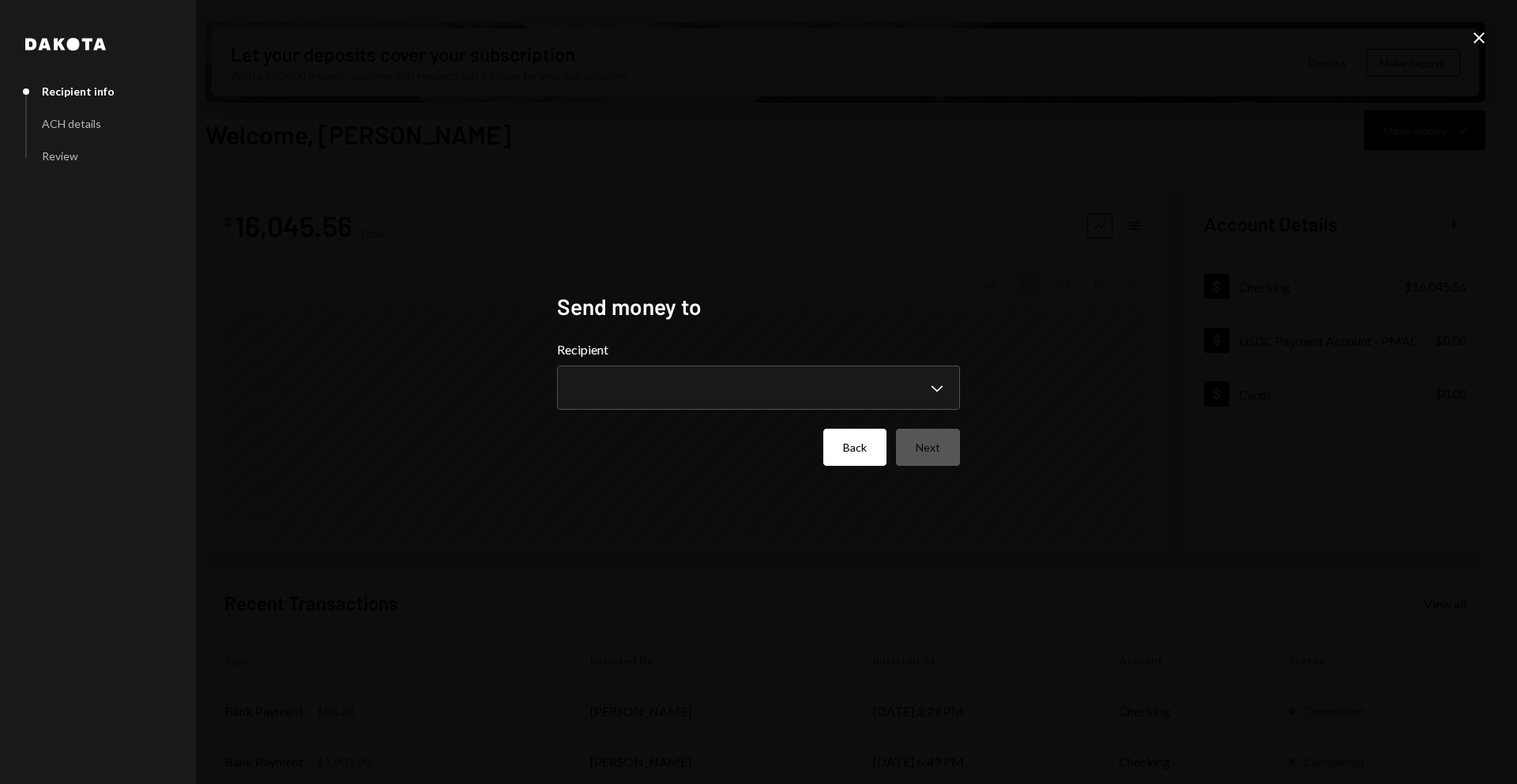
drag, startPoint x: 867, startPoint y: 472, endPoint x: 862, endPoint y: 461, distance: 12.1
click at [863, 464] on div "**********" at bounding box center [758, 392] width 403 height 199
click at [862, 461] on button "Back" at bounding box center [855, 447] width 64 height 38
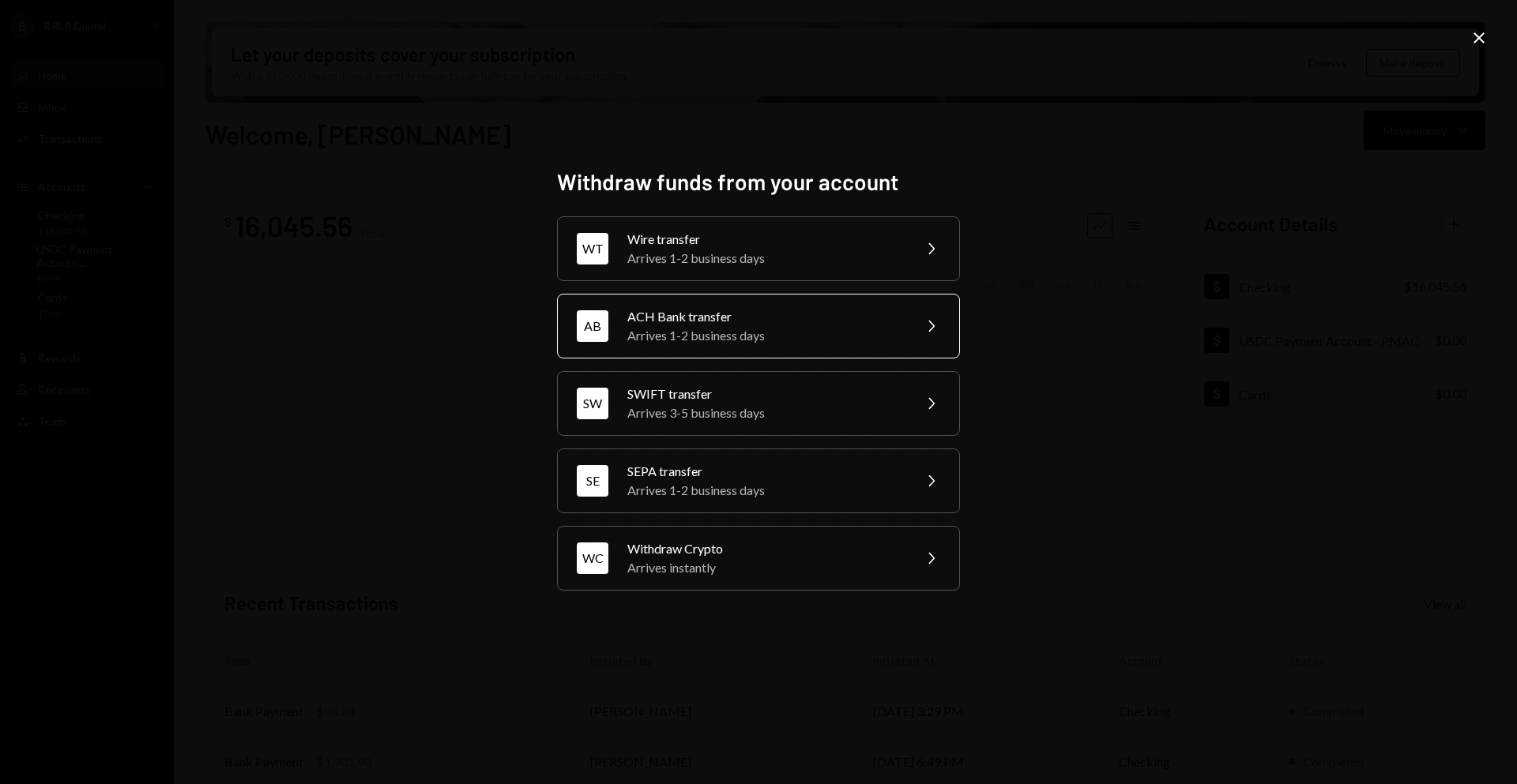
click at [771, 321] on div "ACH Bank transfer" at bounding box center [764, 317] width 275 height 19
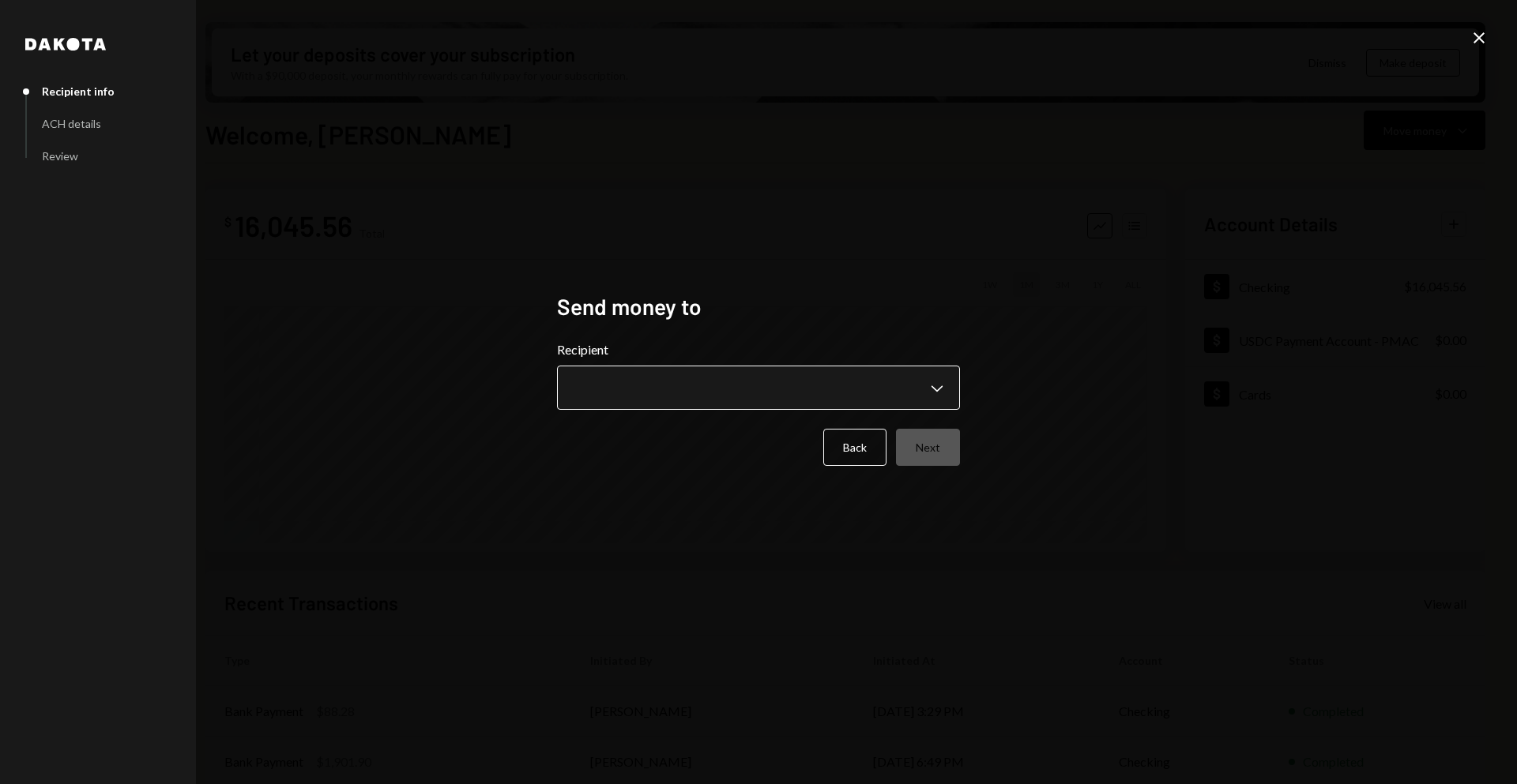
click at [761, 387] on body "B BRLA Digital Caret Down Home Home Inbox Inbox Activities Transactions Account…" at bounding box center [758, 392] width 1517 height 784
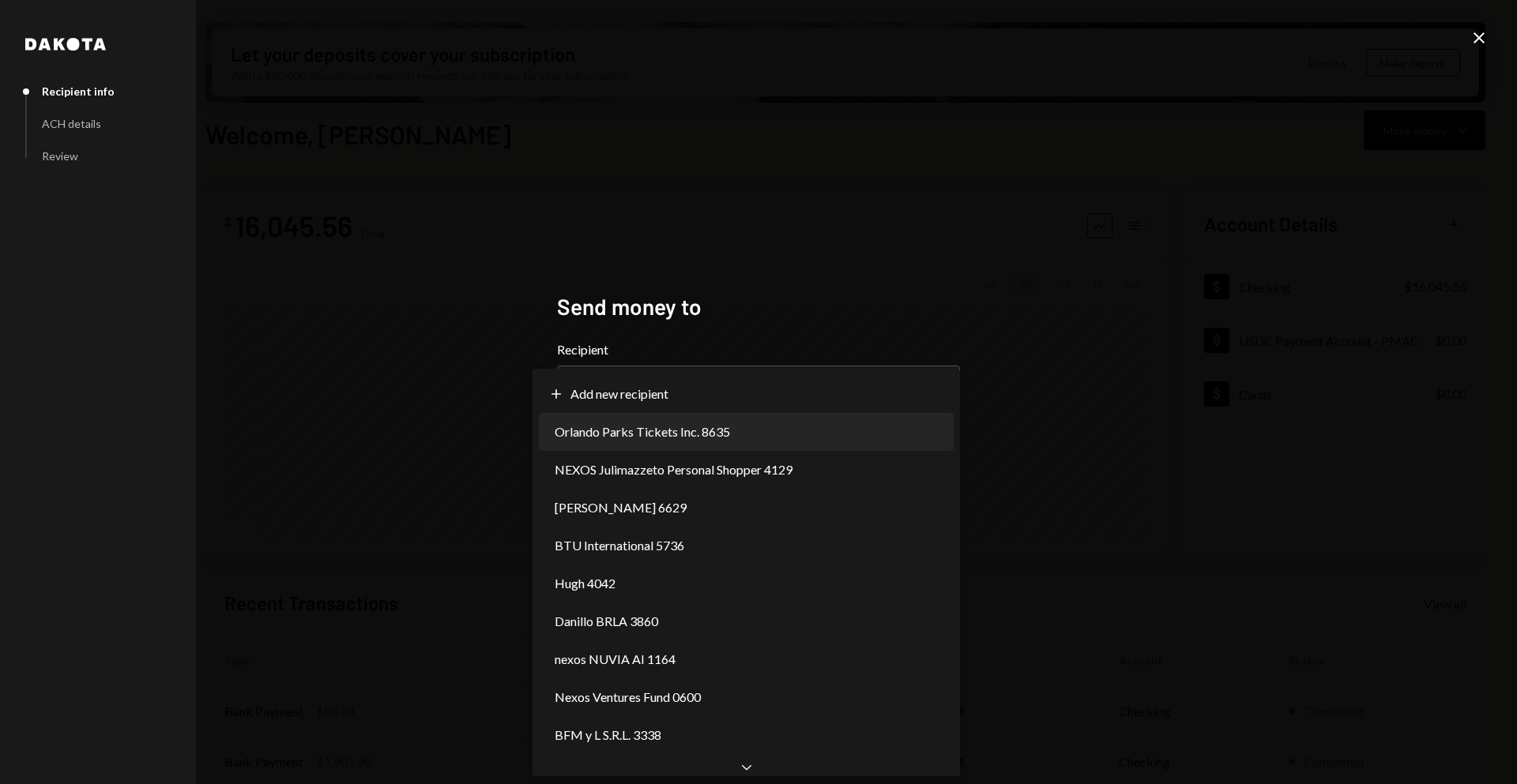
select select "**********"
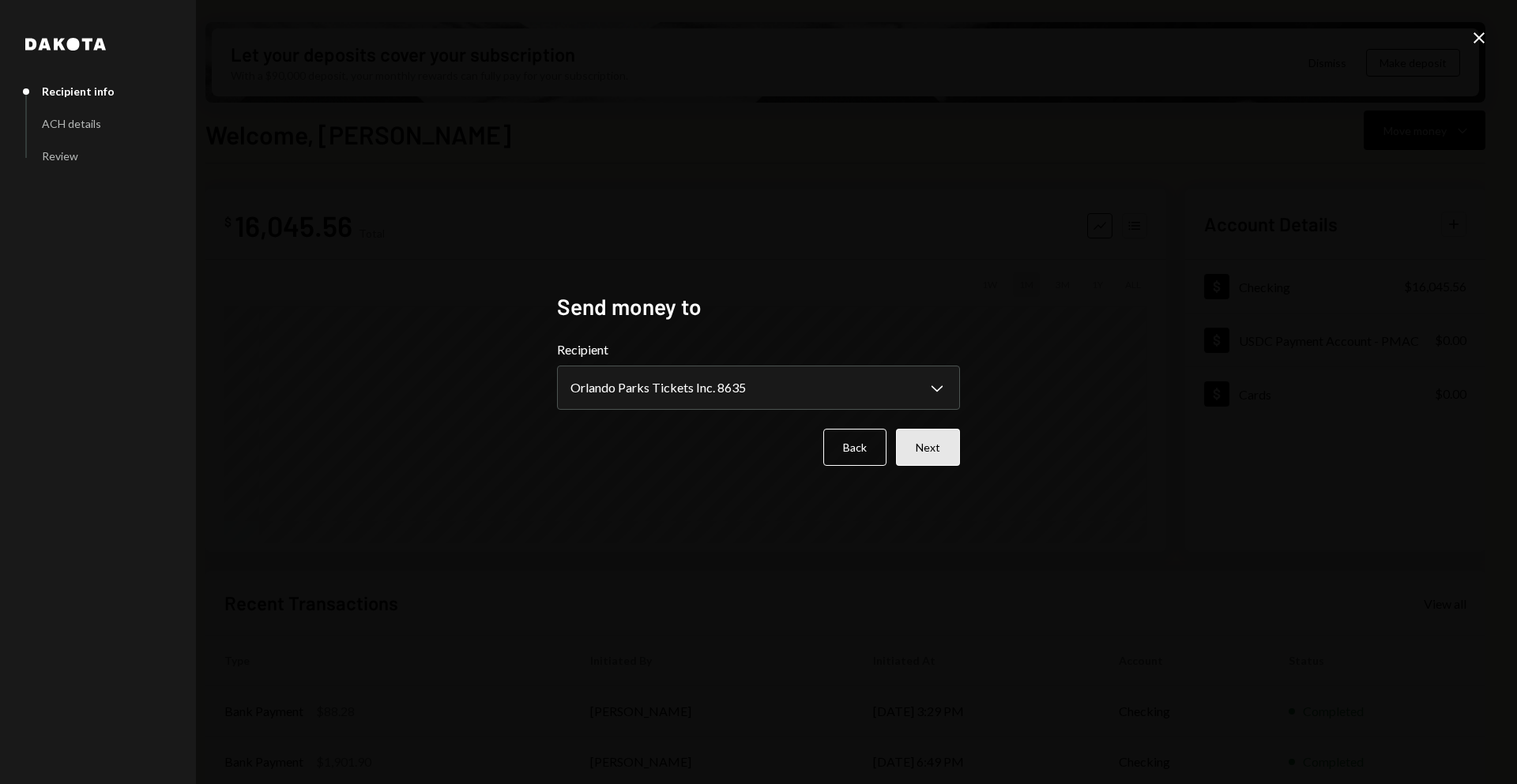
click at [911, 442] on button "Next" at bounding box center [928, 447] width 64 height 38
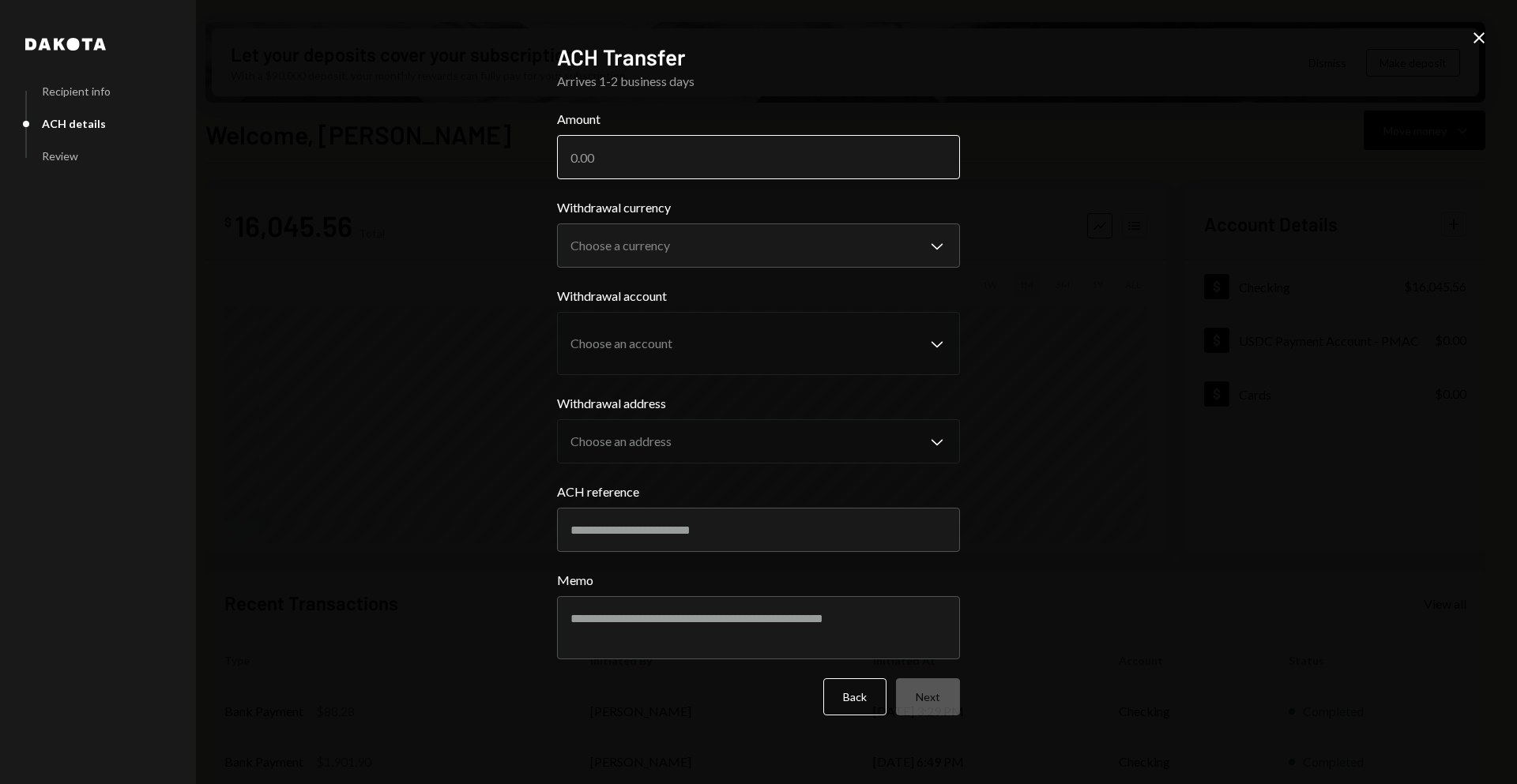
click at [798, 152] on input "Amount" at bounding box center [758, 157] width 403 height 44
click at [617, 153] on input "Amount" at bounding box center [758, 157] width 403 height 44
paste input "104873.00"
click at [696, 165] on input "104873.00" at bounding box center [758, 157] width 403 height 44
type input "104873"
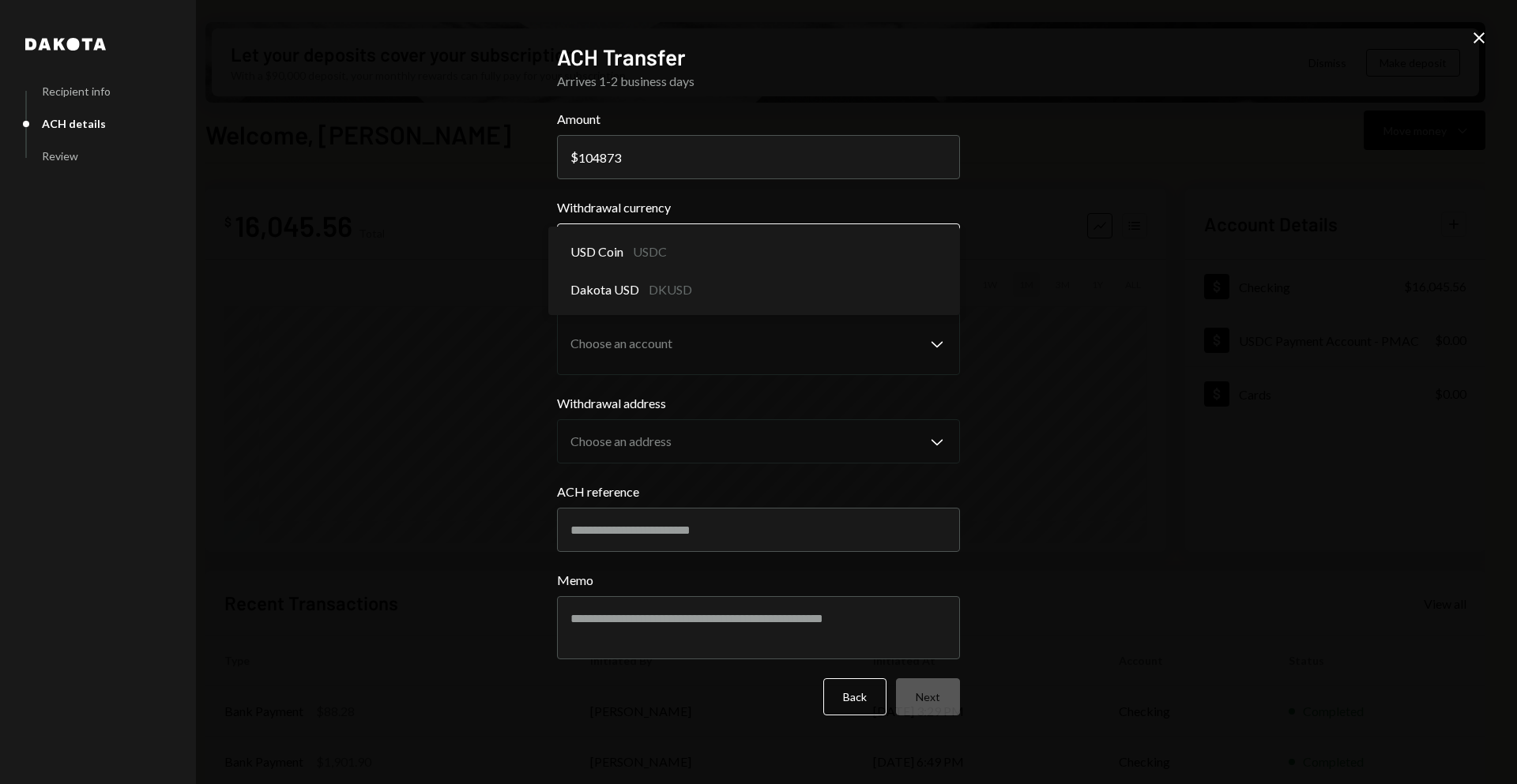
click at [734, 239] on body "B BRLA Digital Caret Down Home Home Inbox Inbox Activities Transactions Account…" at bounding box center [758, 392] width 1517 height 784
select select "****"
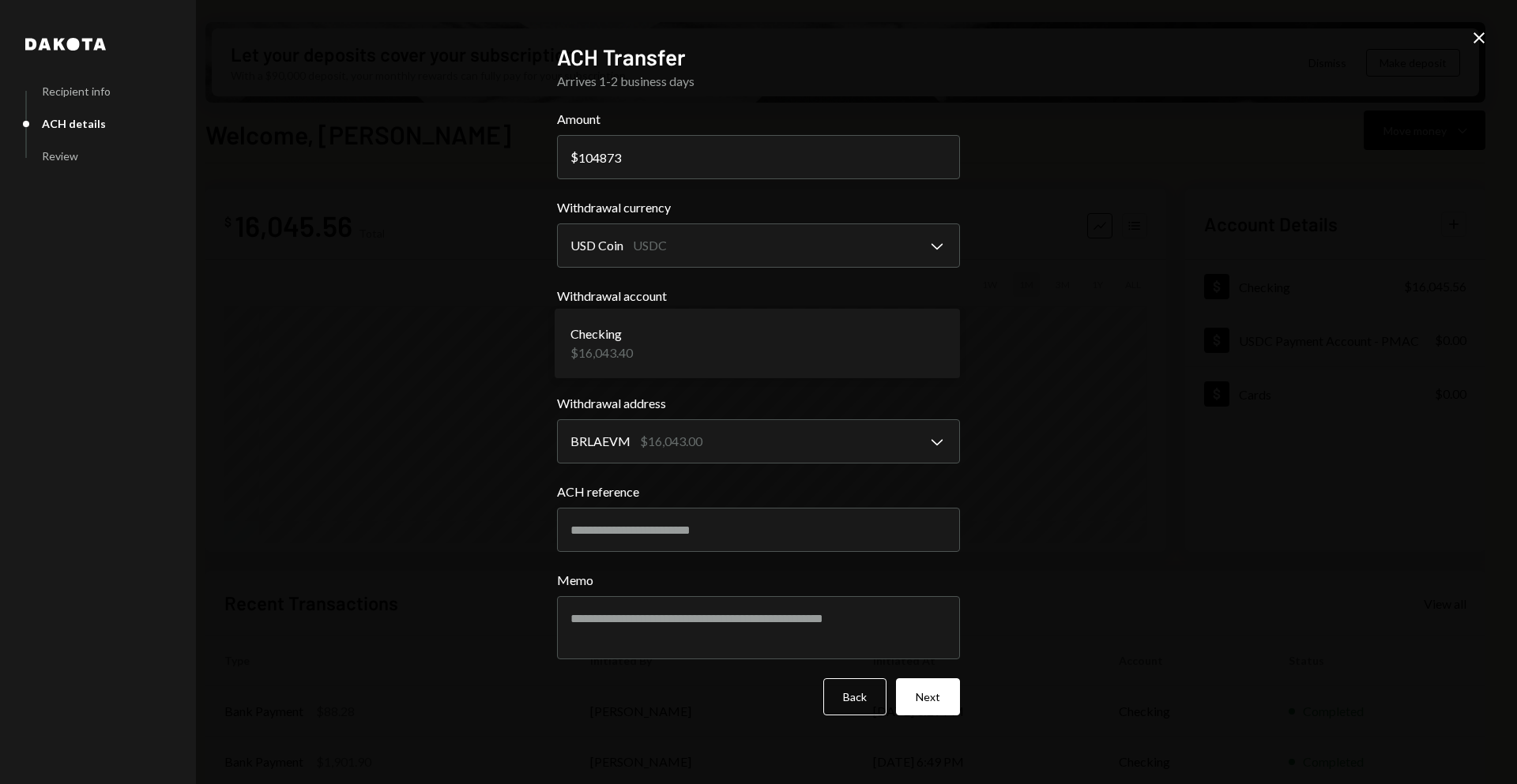
click at [846, 345] on body "B BRLA Digital Caret Down Home Home Inbox Inbox Activities Transactions Account…" at bounding box center [758, 392] width 1517 height 784
click at [938, 694] on button "Next" at bounding box center [928, 696] width 64 height 38
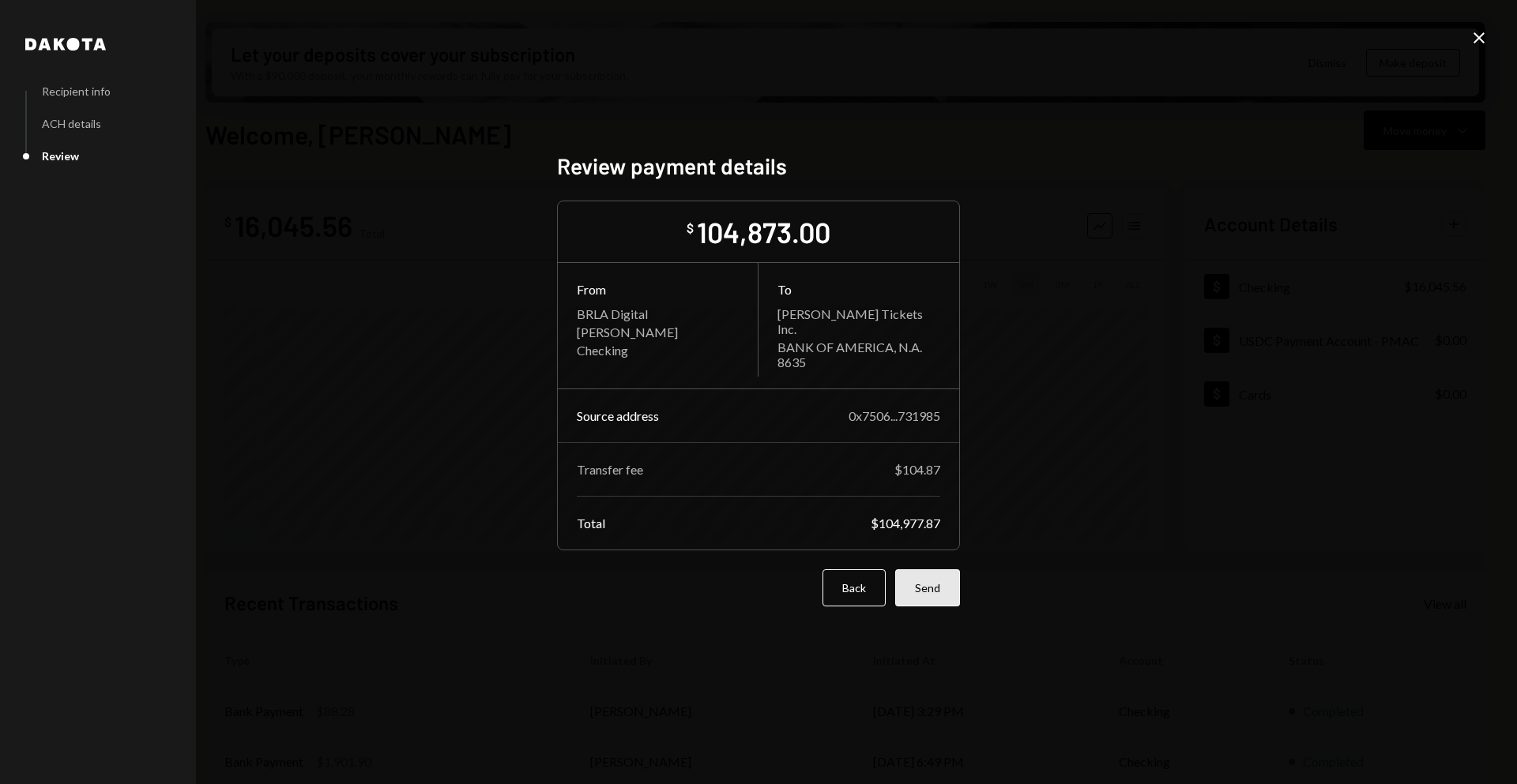
click at [945, 588] on button "Send" at bounding box center [927, 588] width 65 height 38
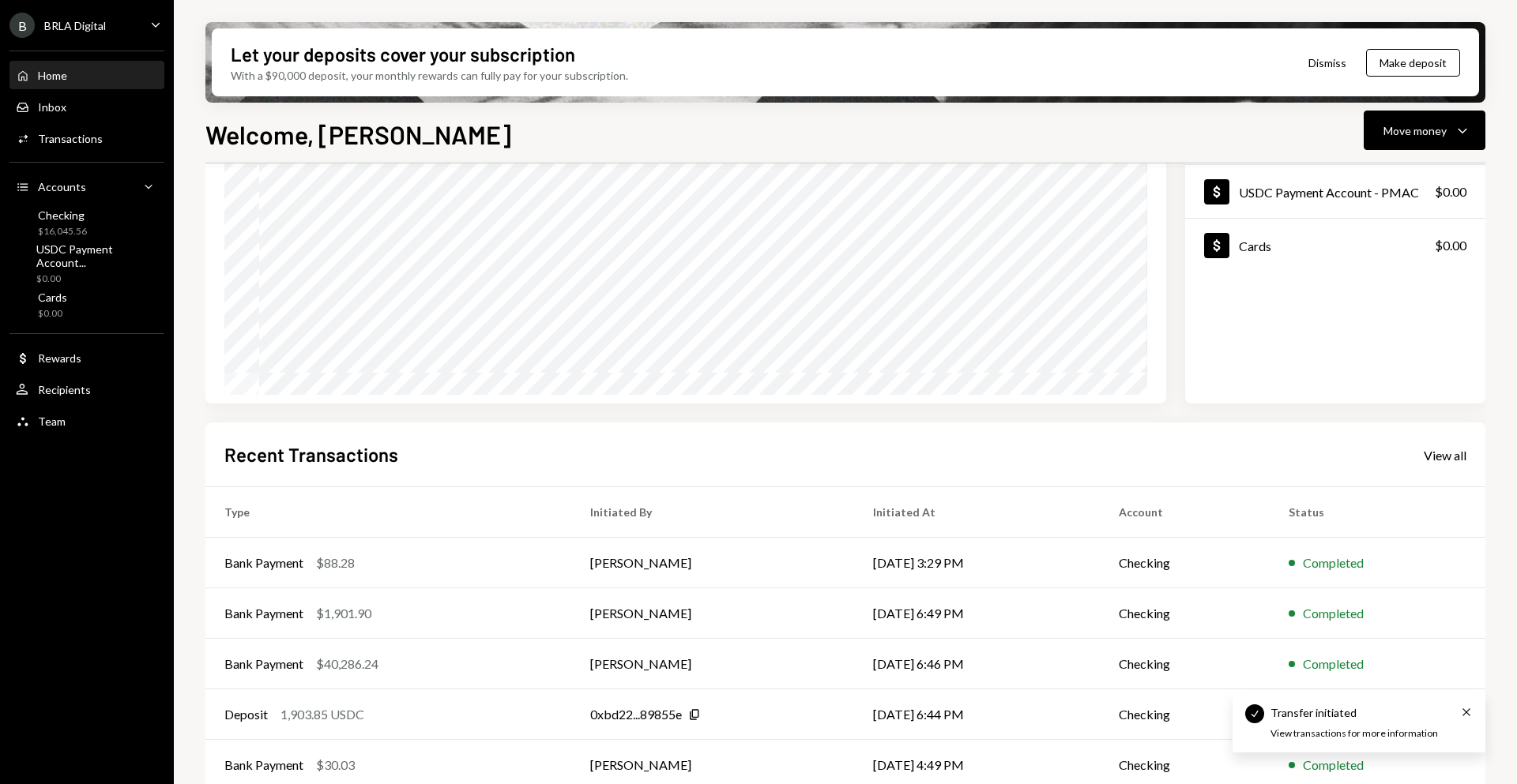
scroll to position [169, 0]
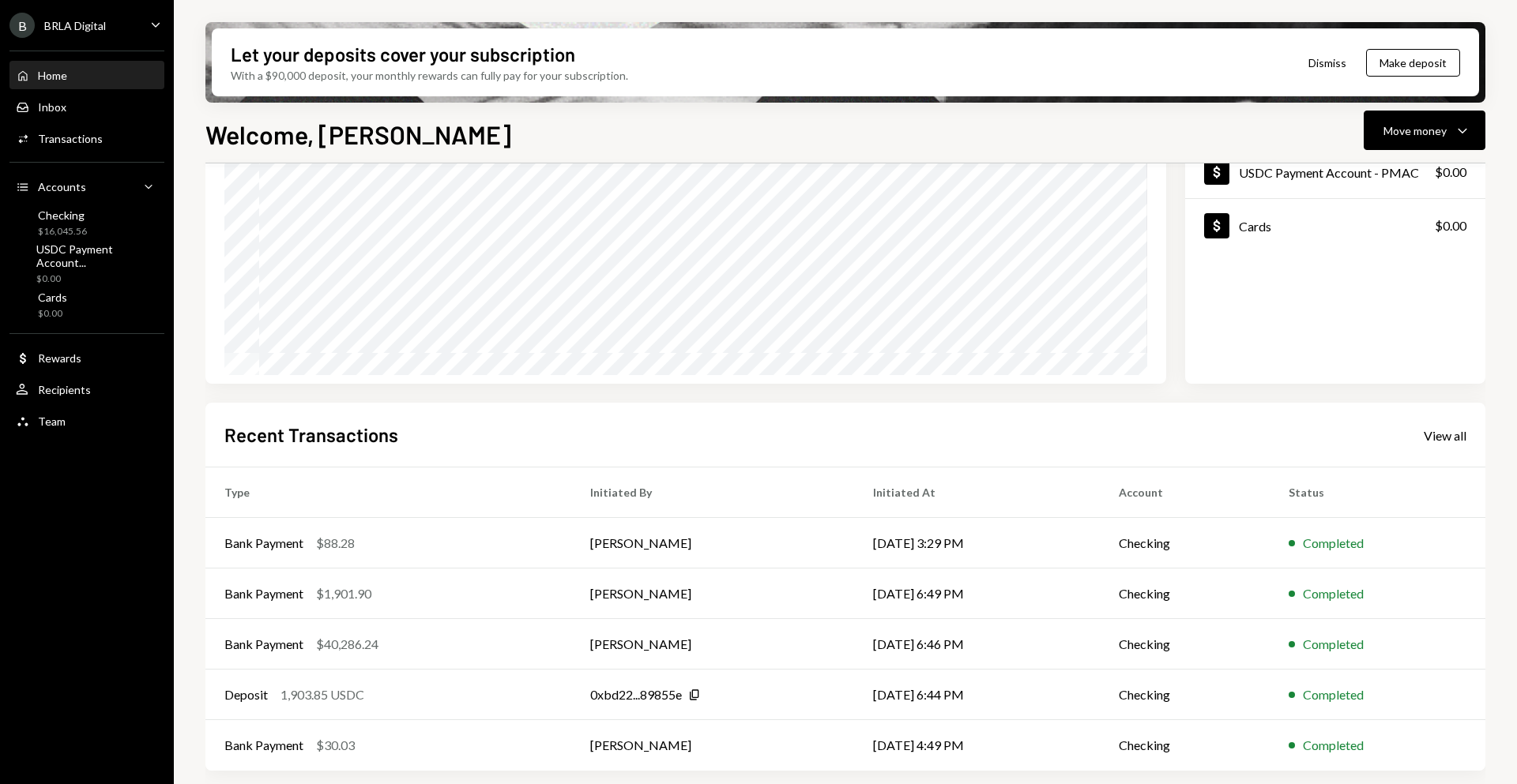
click at [74, 64] on div "Home Home" at bounding box center [87, 76] width 143 height 27
click at [727, 550] on td "[PERSON_NAME]" at bounding box center [720, 543] width 279 height 50
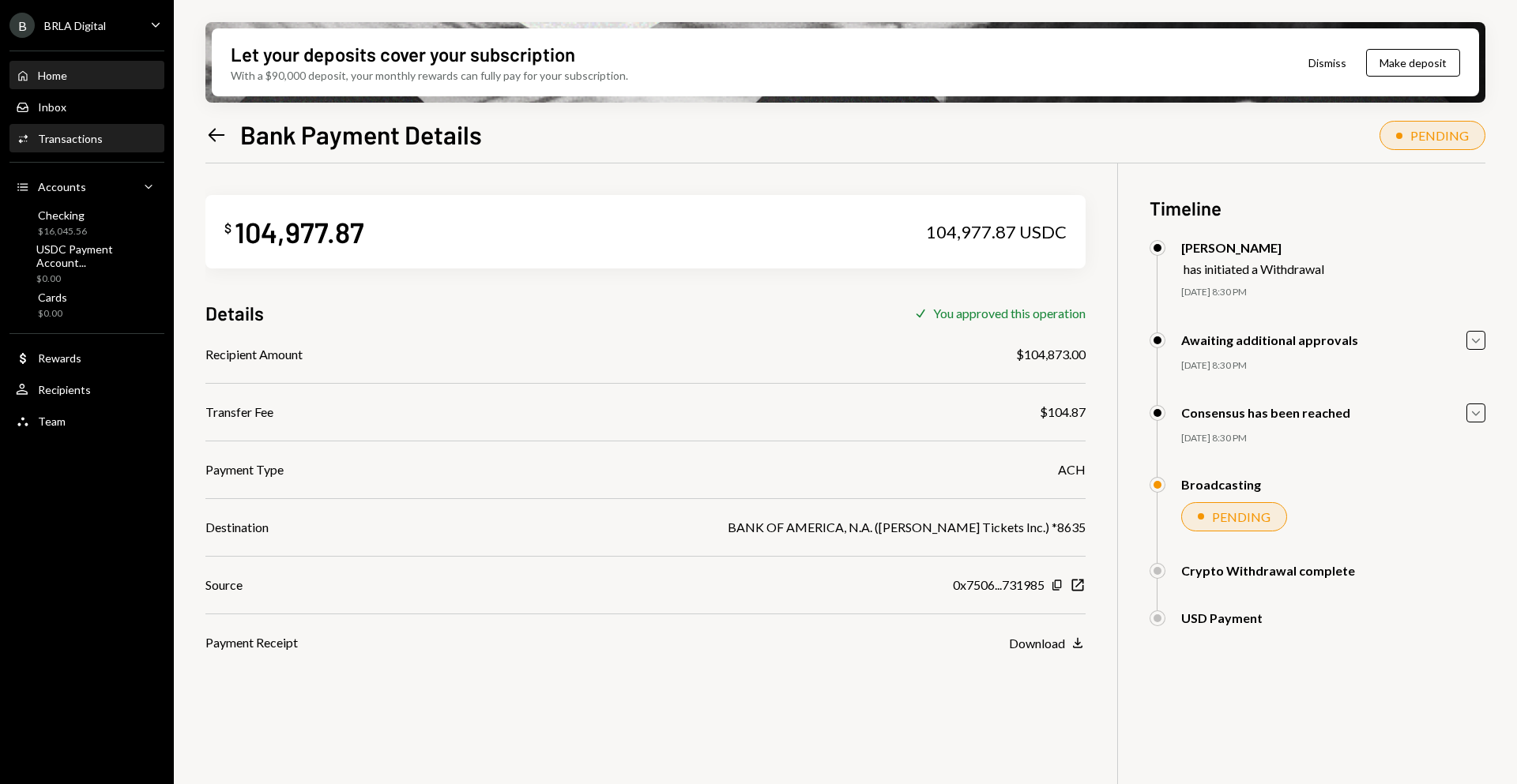
click at [105, 85] on div "Home Home" at bounding box center [87, 76] width 143 height 27
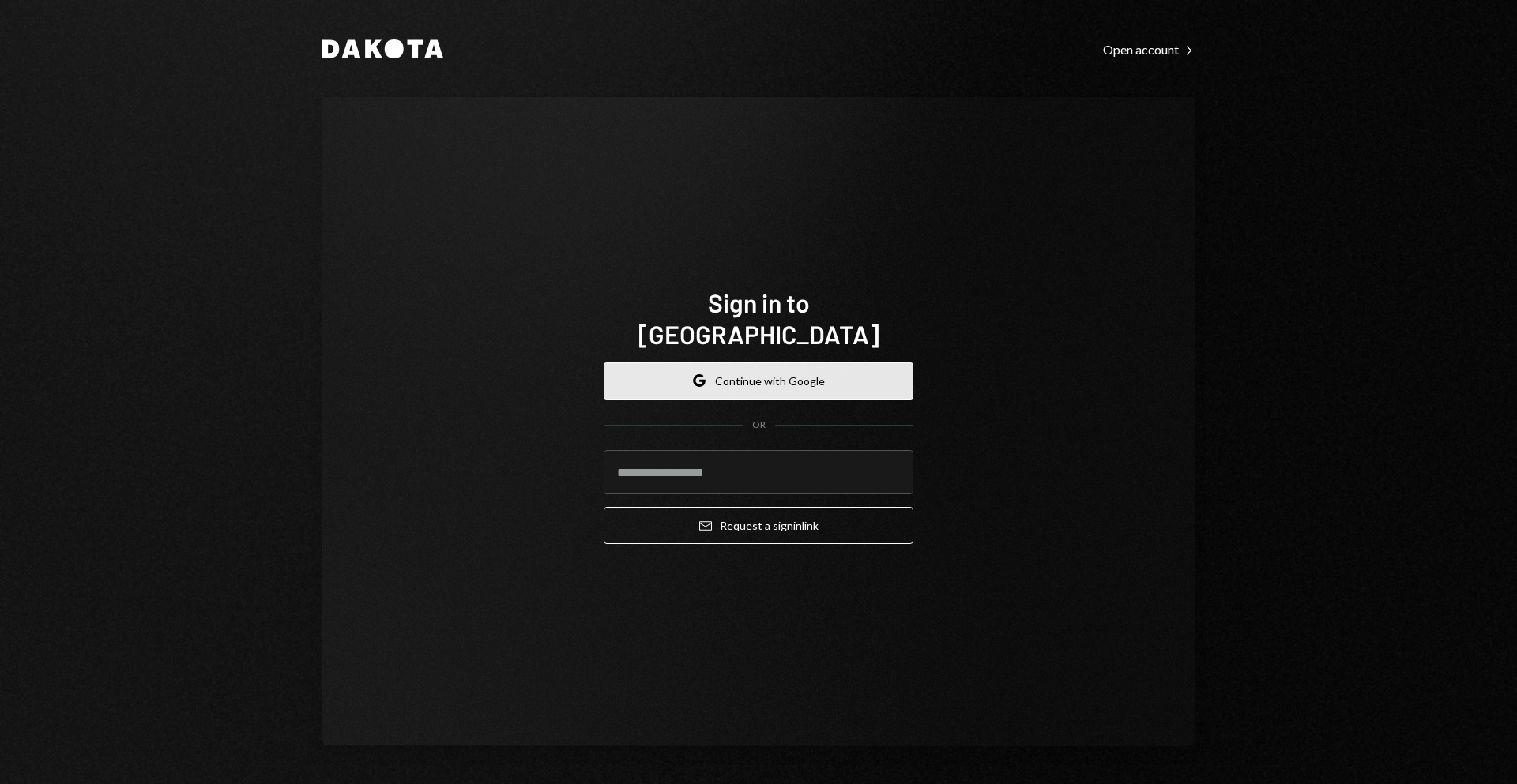
click at [769, 369] on button "Google Continue with Google" at bounding box center [758, 380] width 309 height 38
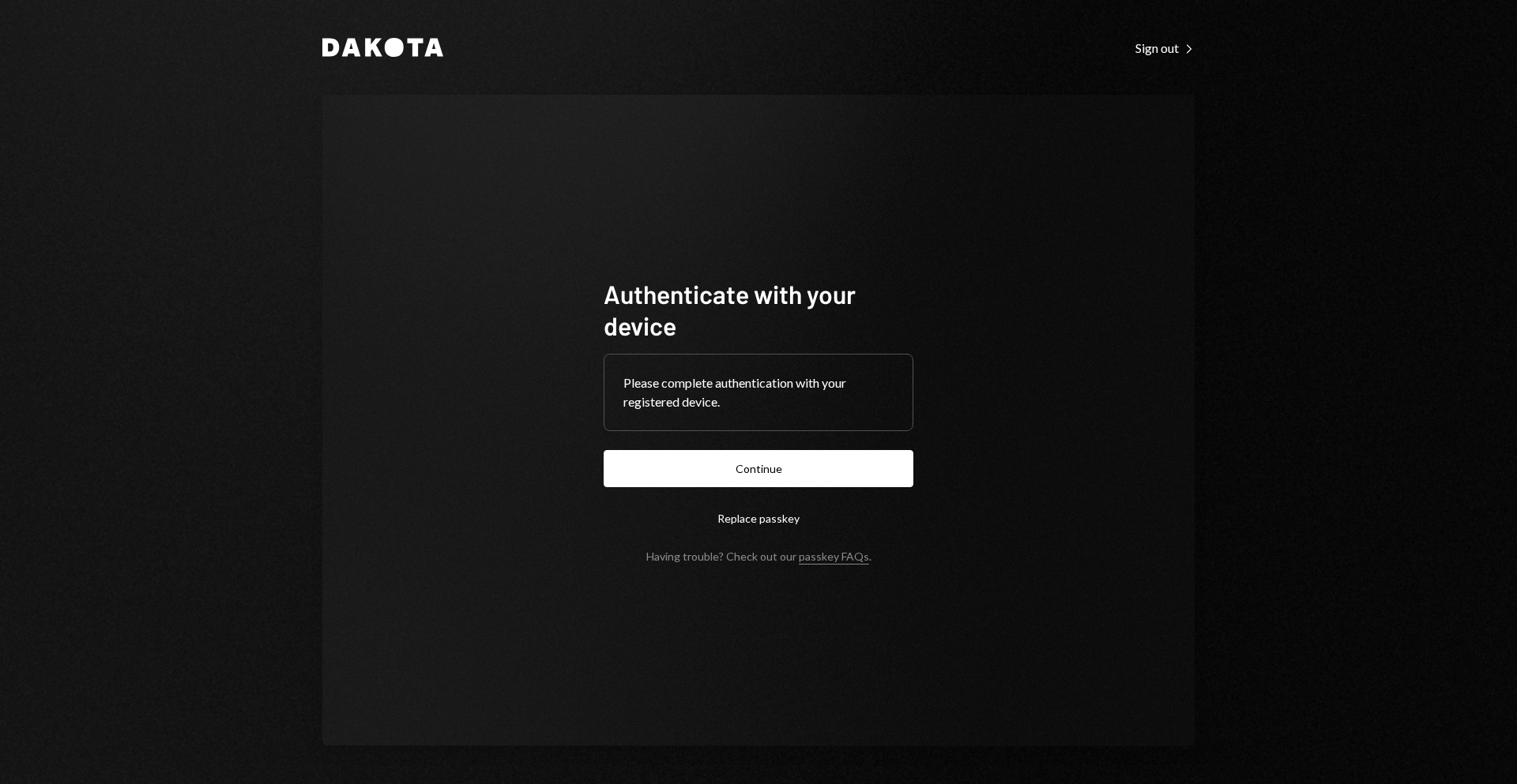
click at [749, 440] on form "Authenticate with your device Please complete authentication with your register…" at bounding box center [758, 421] width 309 height 285
click at [762, 450] on form "Authenticate with your device Please complete authentication with your register…" at bounding box center [758, 421] width 309 height 285
click at [774, 458] on button "Continue" at bounding box center [758, 468] width 309 height 38
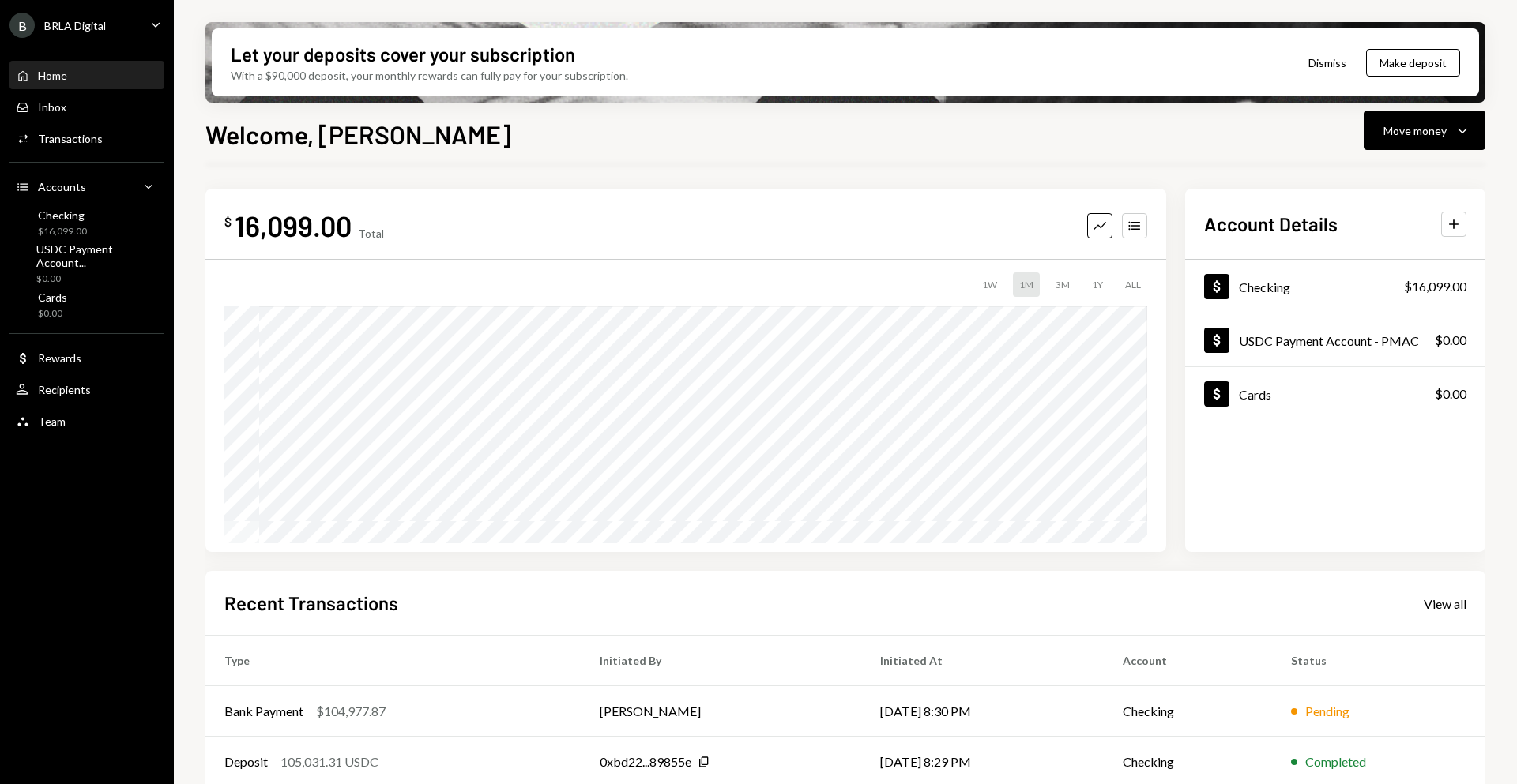
scroll to position [94, 0]
